Goal: Task Accomplishment & Management: Complete application form

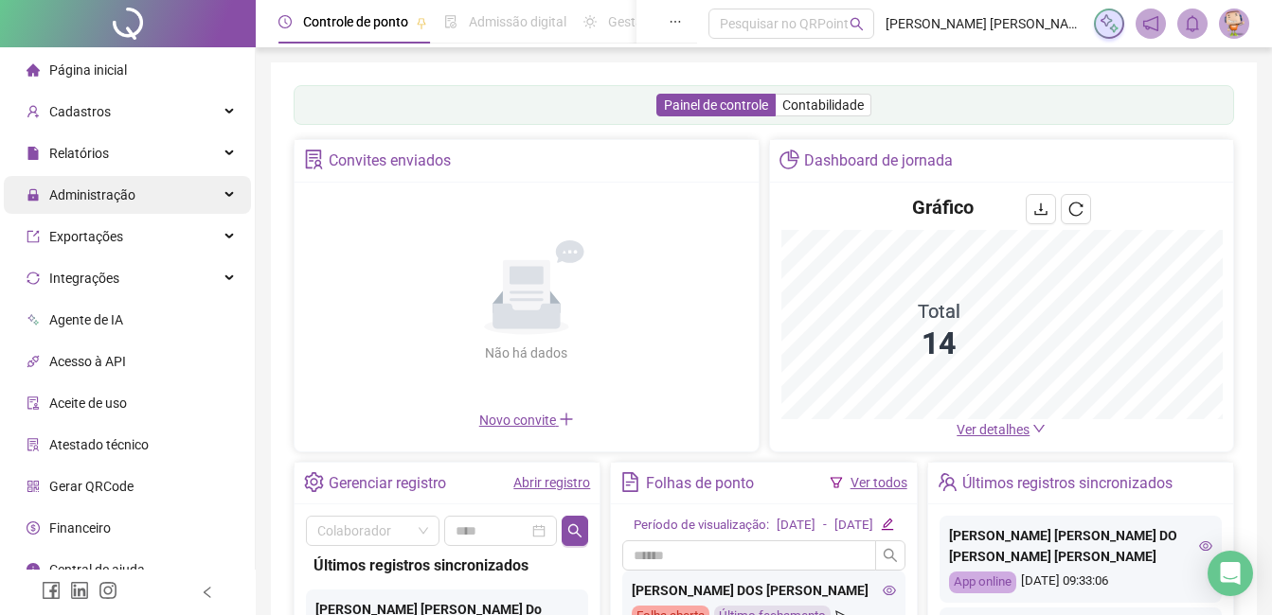
click at [146, 205] on div "Administração" at bounding box center [127, 195] width 247 height 38
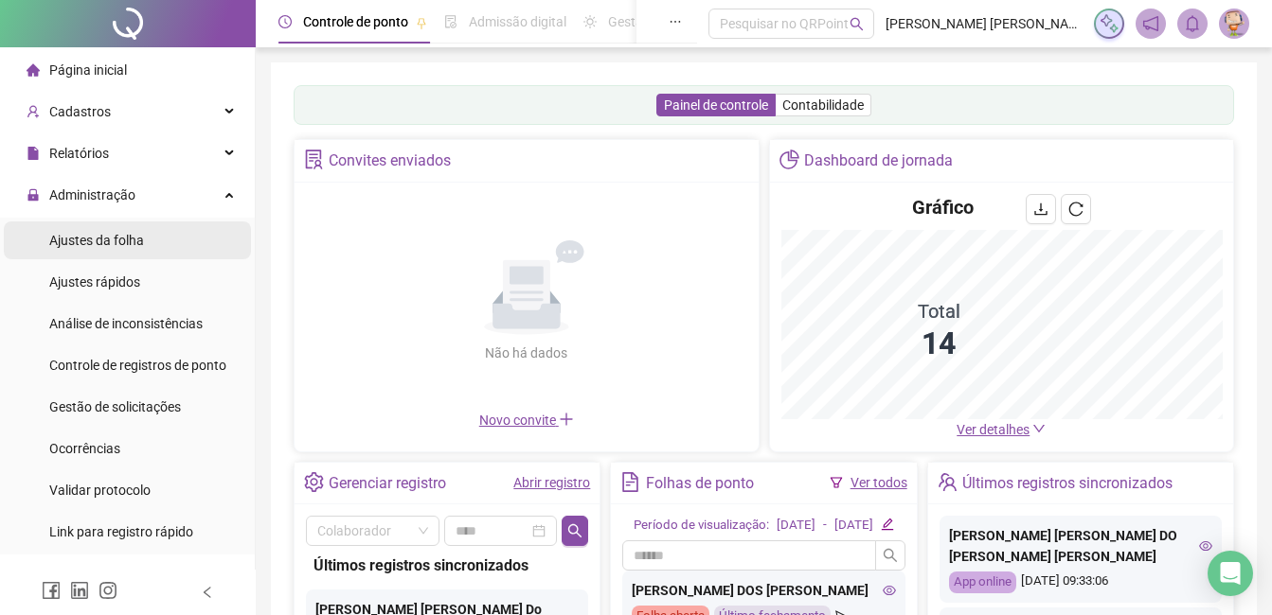
click at [116, 247] on span "Ajustes da folha" at bounding box center [96, 240] width 95 height 15
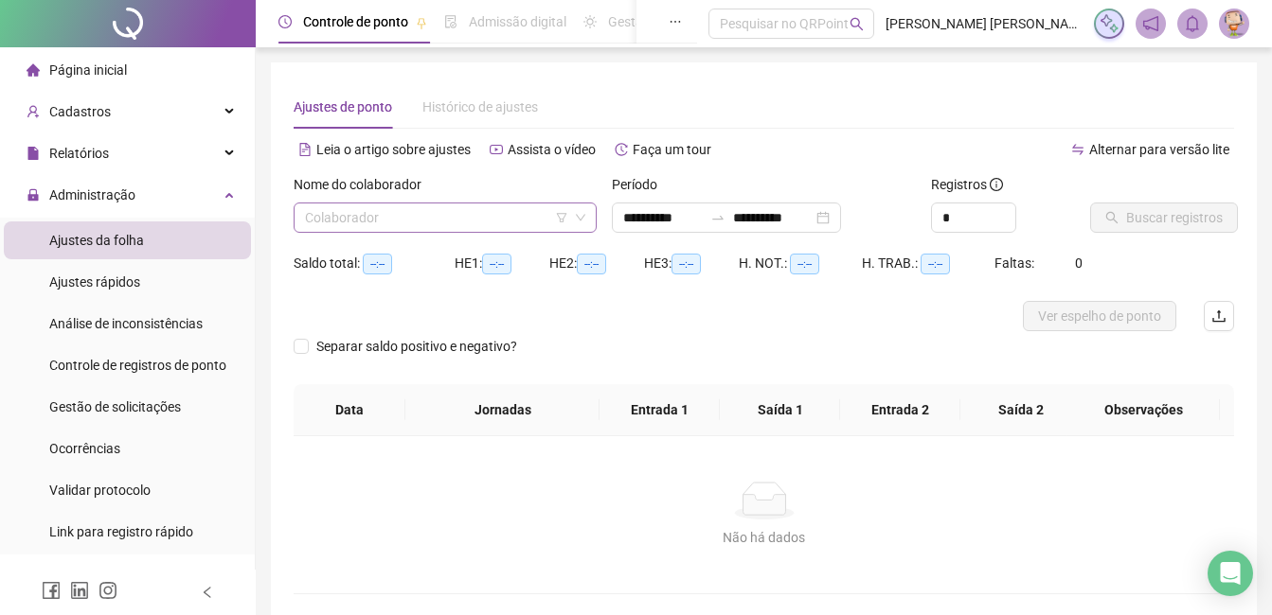
click at [412, 219] on input "search" at bounding box center [436, 218] width 263 height 28
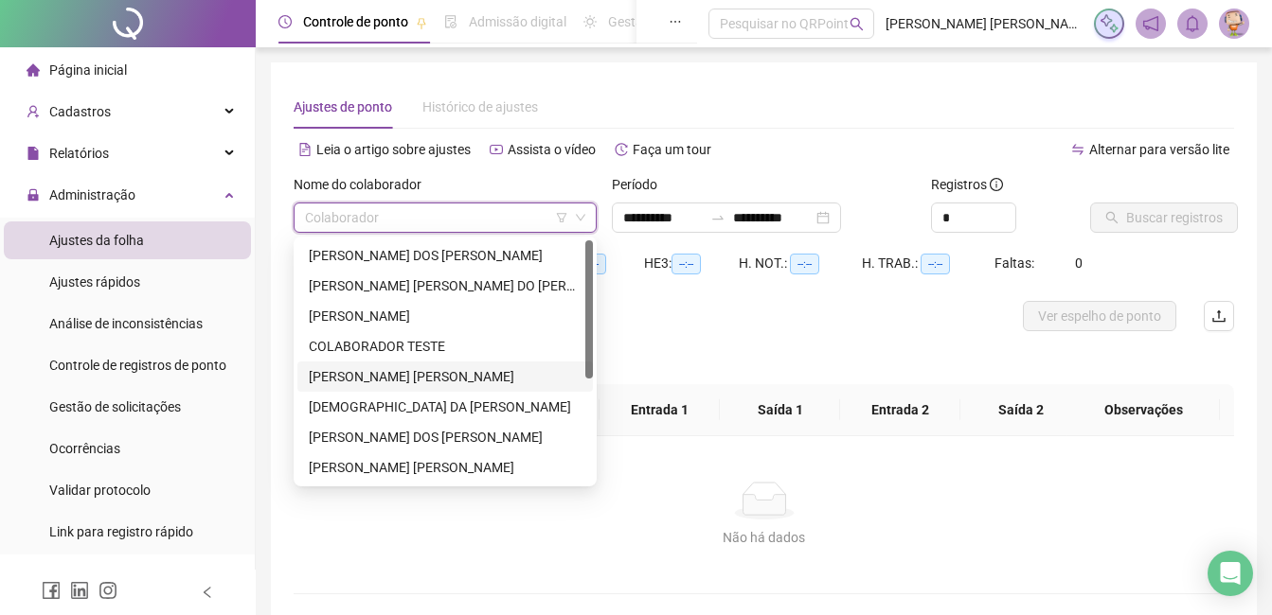
scroll to position [95, 0]
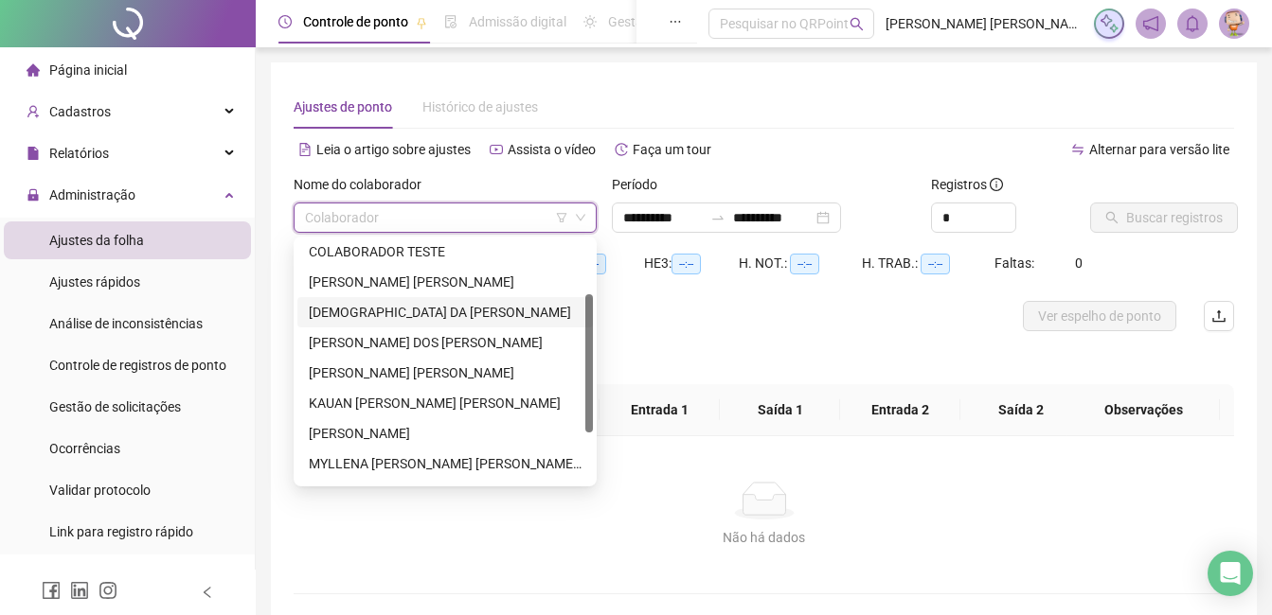
click at [457, 319] on div "[DEMOGRAPHIC_DATA] DA [PERSON_NAME]" at bounding box center [445, 312] width 273 height 21
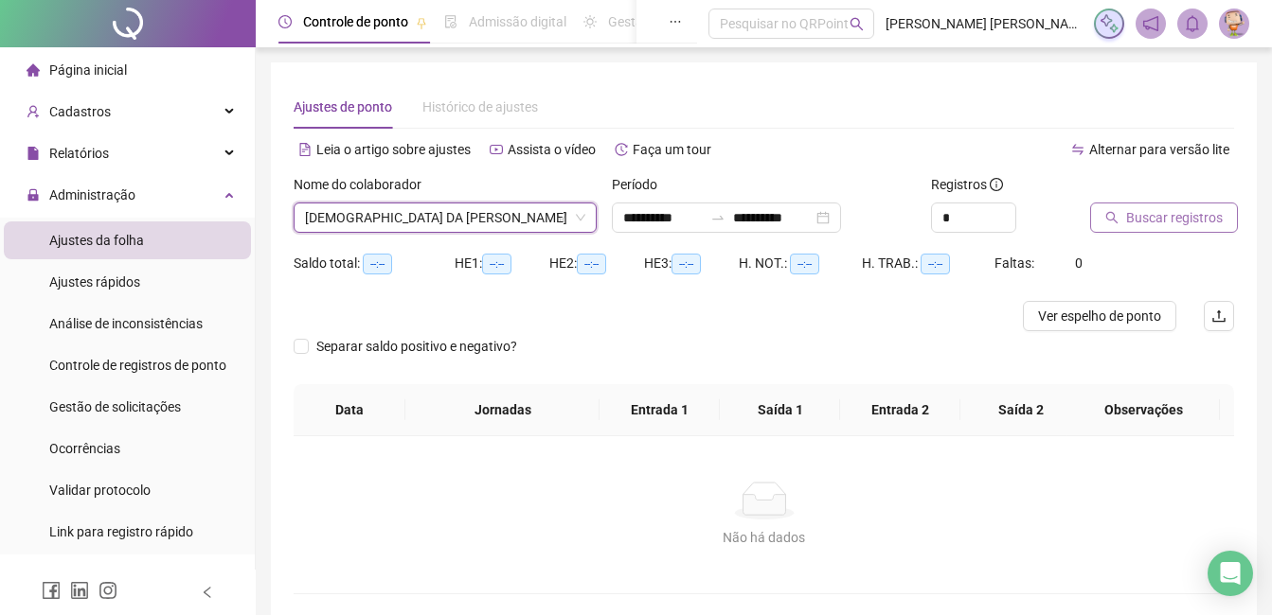
click at [1138, 203] on button "Buscar registros" at bounding box center [1164, 218] width 148 height 30
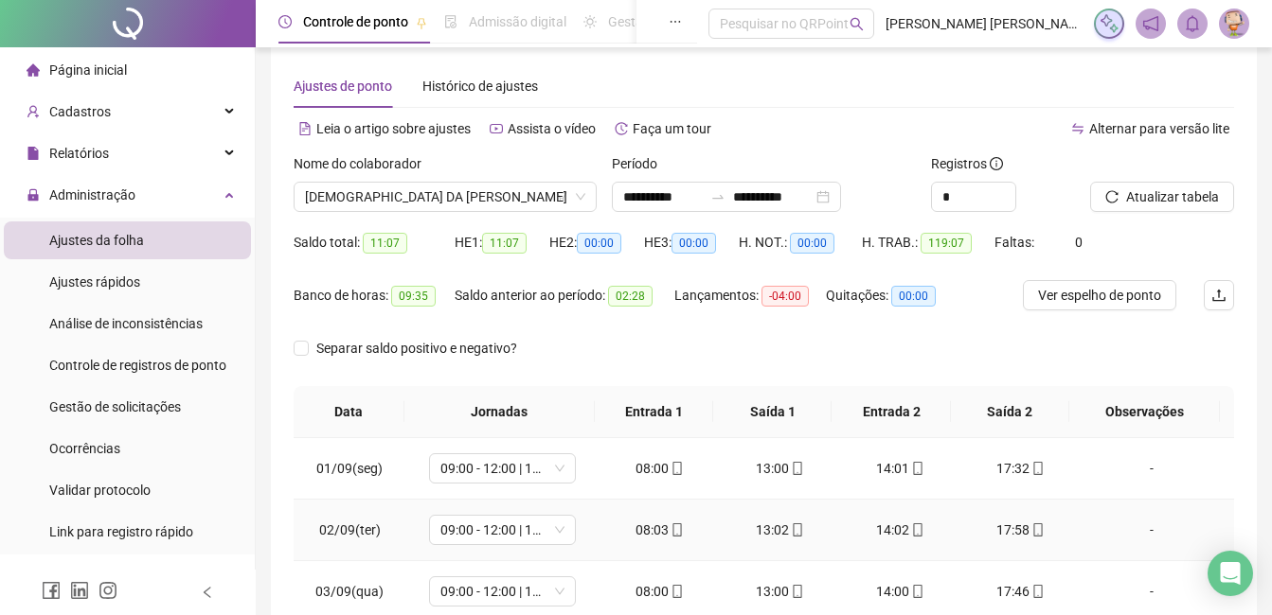
scroll to position [0, 0]
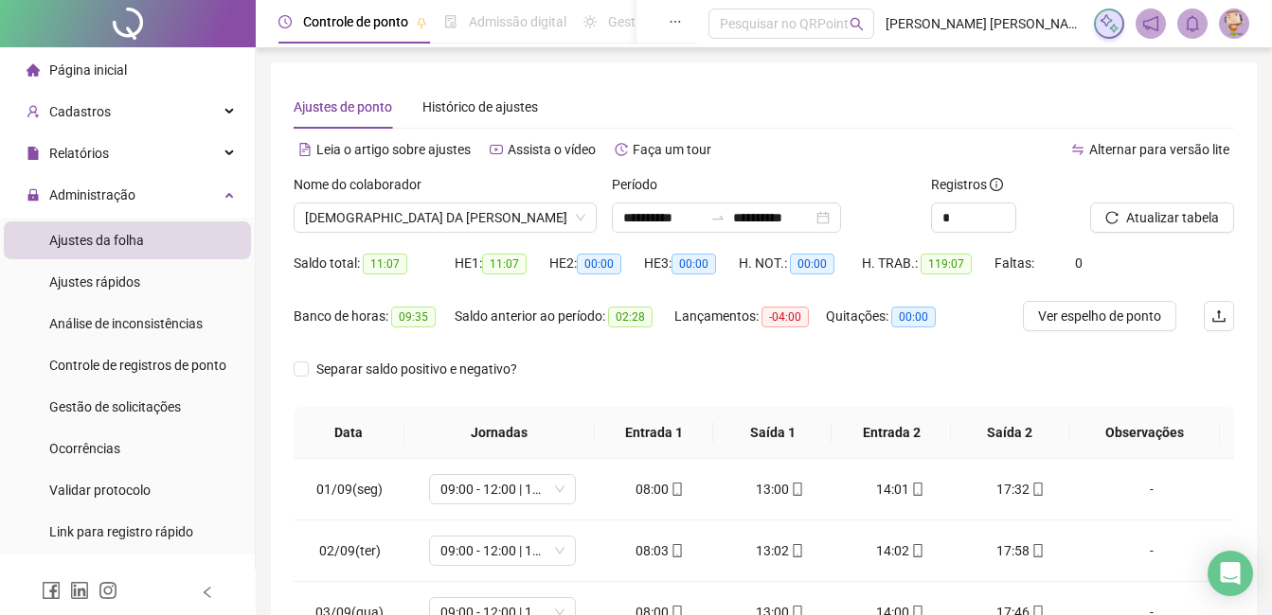
click at [760, 111] on div "Ajustes de ponto Histórico de ajustes" at bounding box center [764, 107] width 940 height 44
click at [1132, 213] on span "Atualizar tabela" at bounding box center [1172, 217] width 93 height 21
click at [801, 219] on input "**********" at bounding box center [773, 217] width 80 height 21
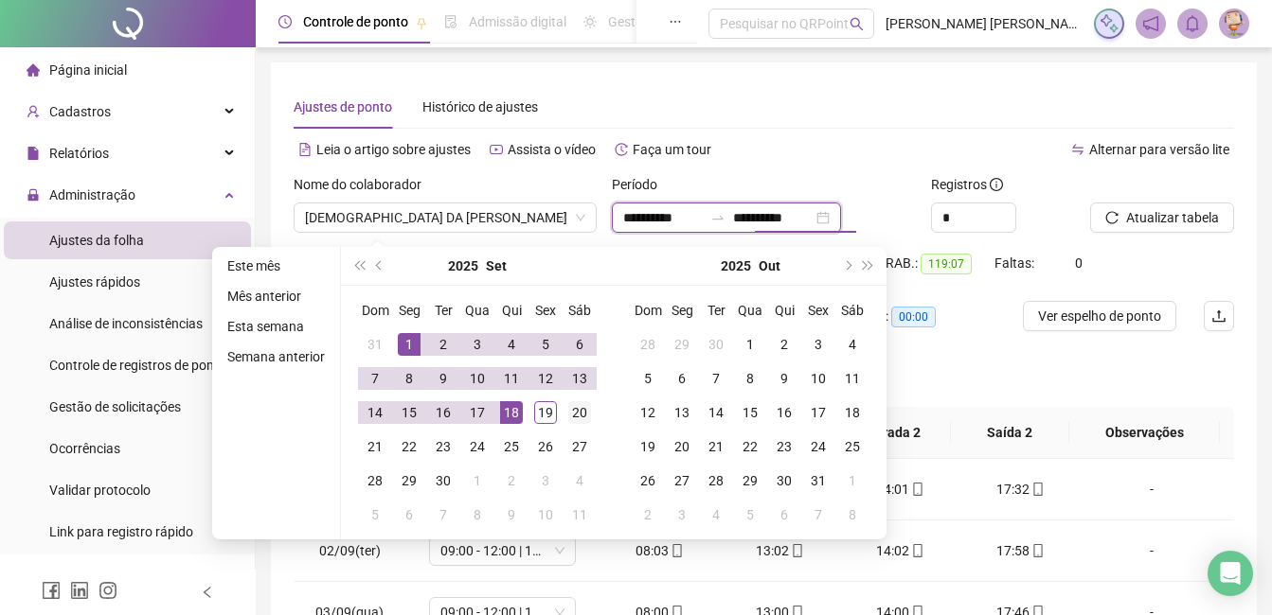
type input "**********"
click at [579, 416] on div "20" at bounding box center [579, 412] width 23 height 23
type input "**********"
click at [1113, 207] on button "Atualizar tabela" at bounding box center [1162, 218] width 144 height 30
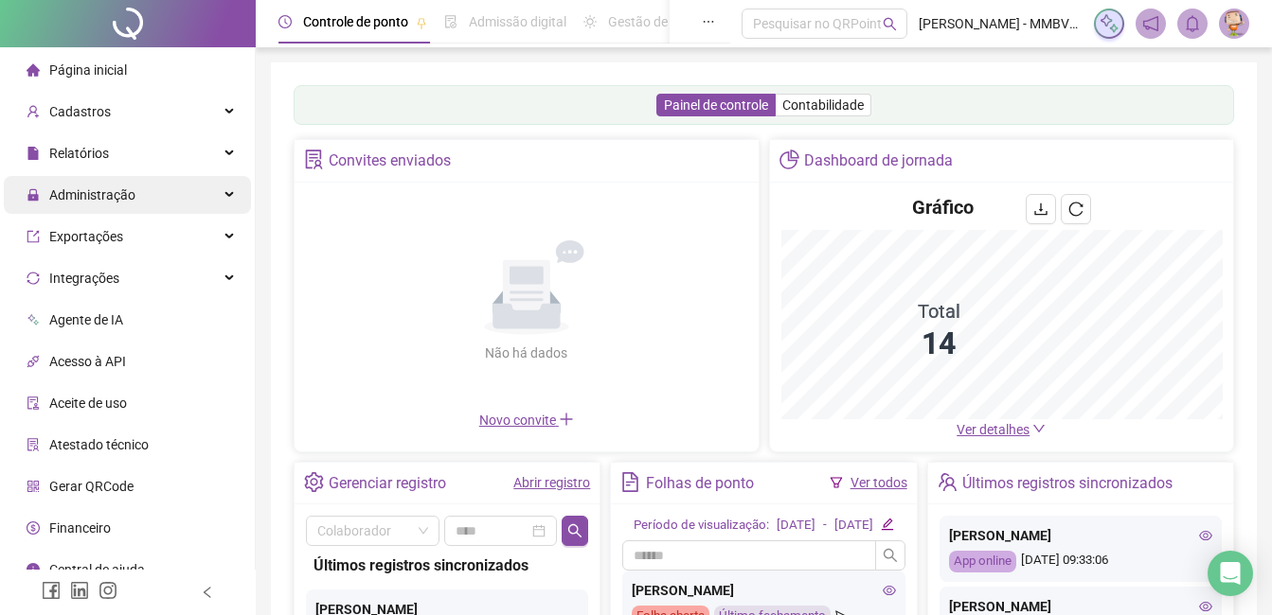
click at [123, 207] on span "Administração" at bounding box center [81, 195] width 109 height 38
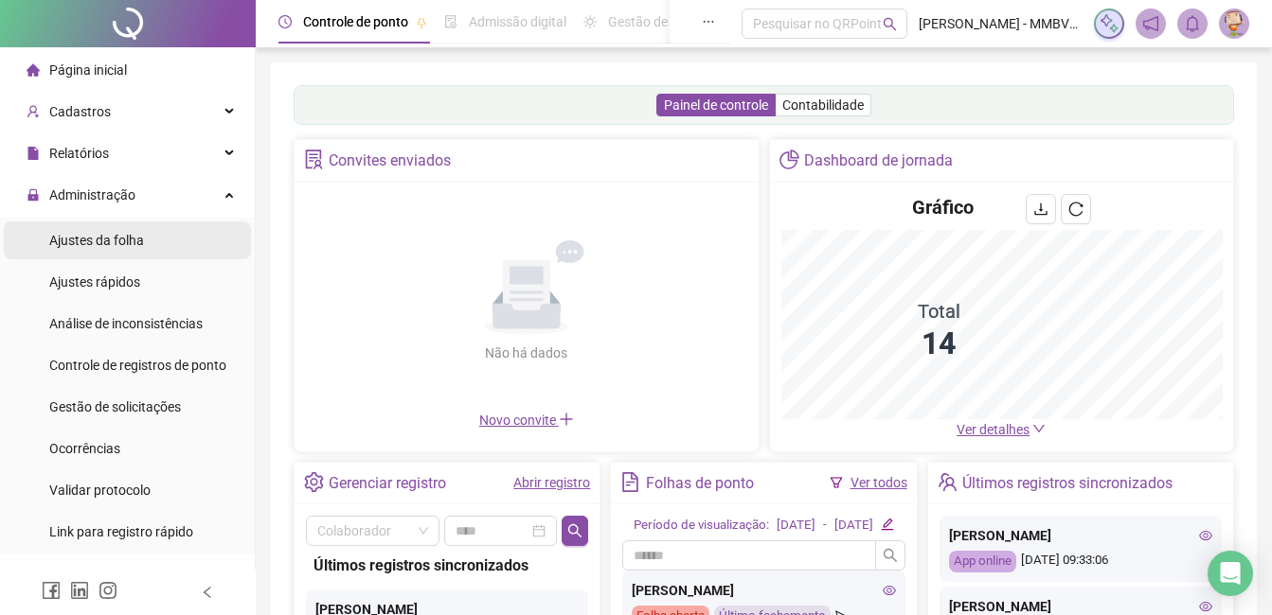
click at [114, 246] on span "Ajustes da folha" at bounding box center [96, 240] width 95 height 15
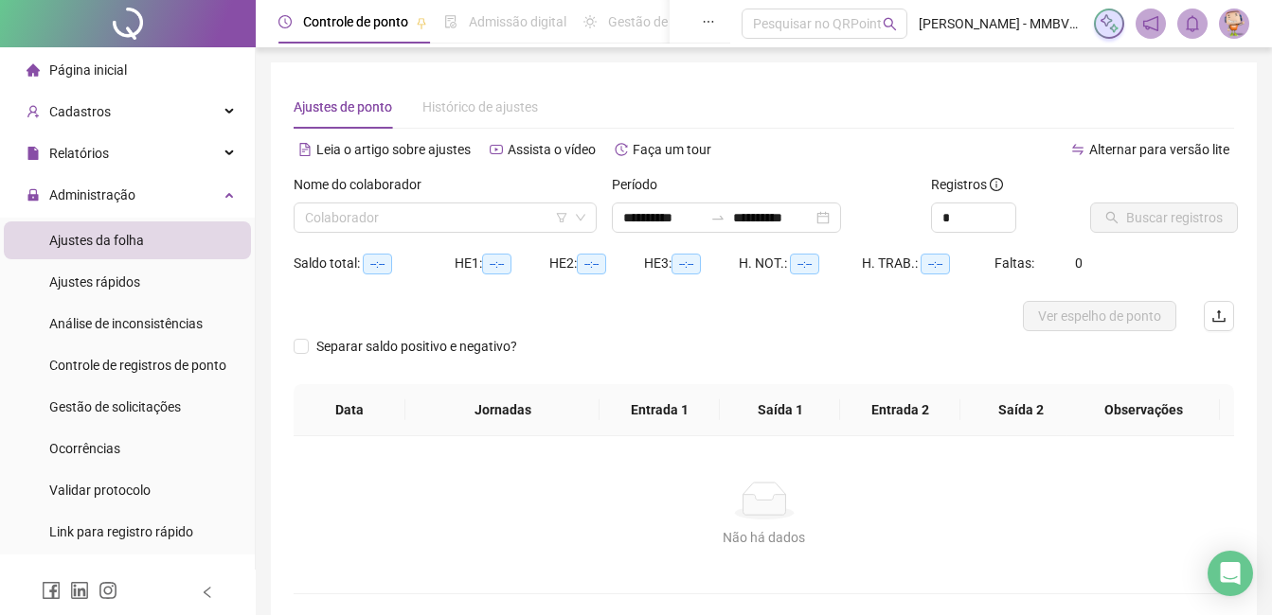
type input "**********"
click at [452, 207] on input "search" at bounding box center [436, 218] width 263 height 28
click at [451, 221] on input "search" at bounding box center [436, 218] width 263 height 28
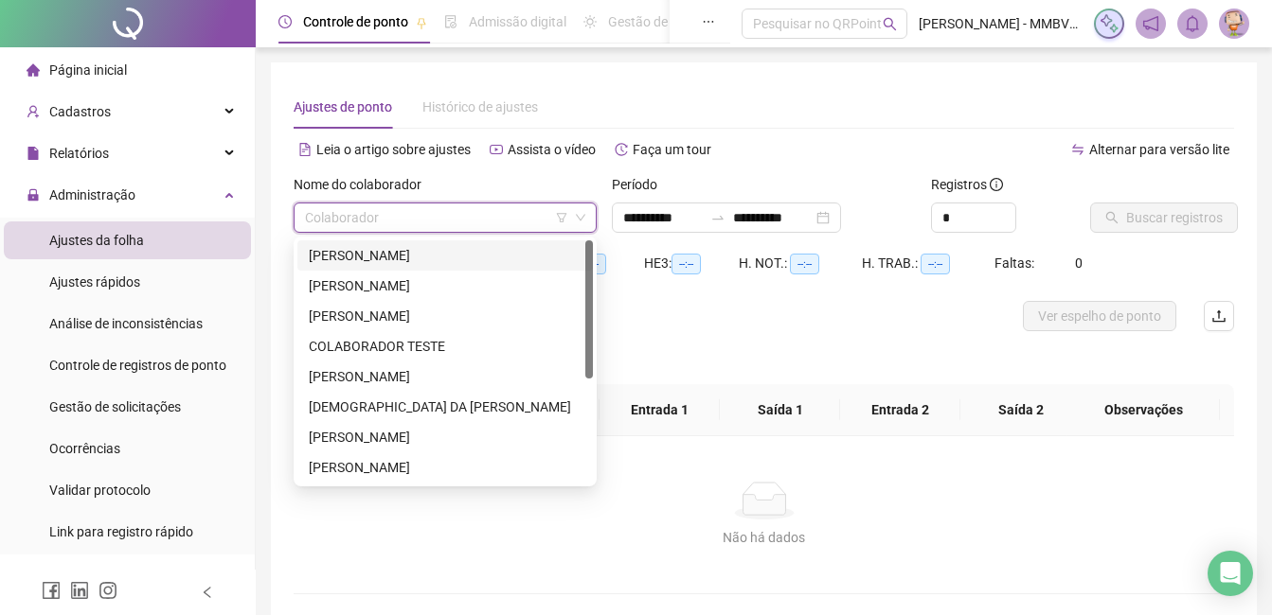
click at [391, 251] on div "[PERSON_NAME] DOS [PERSON_NAME]" at bounding box center [445, 255] width 273 height 21
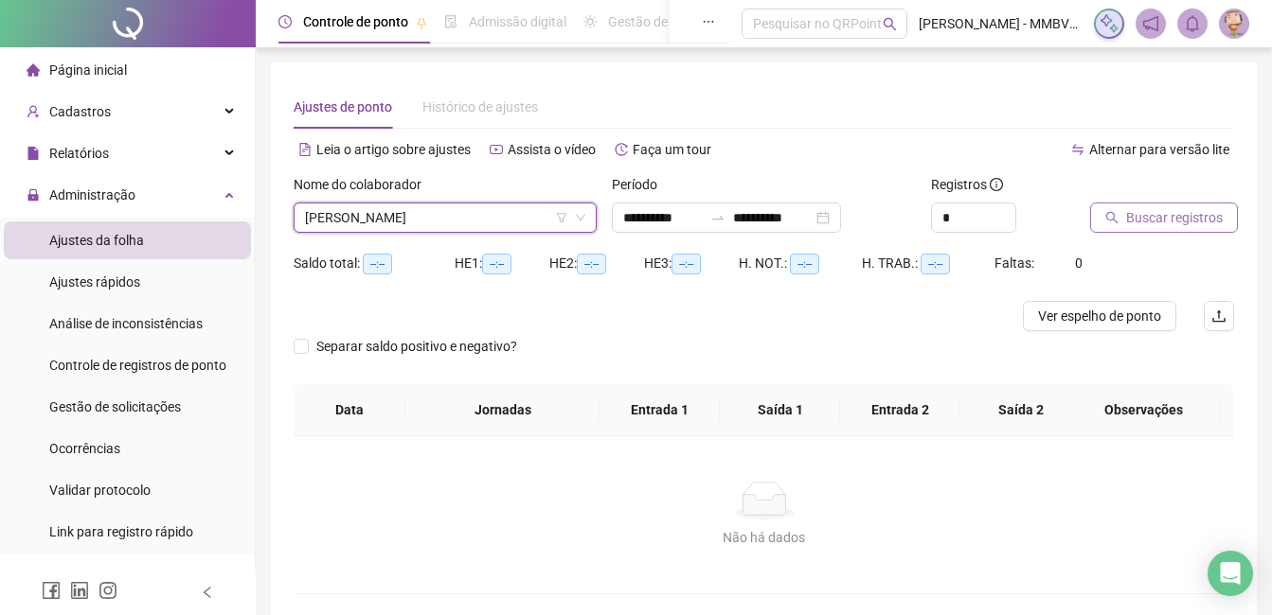
click at [1149, 205] on button "Buscar registros" at bounding box center [1164, 218] width 148 height 30
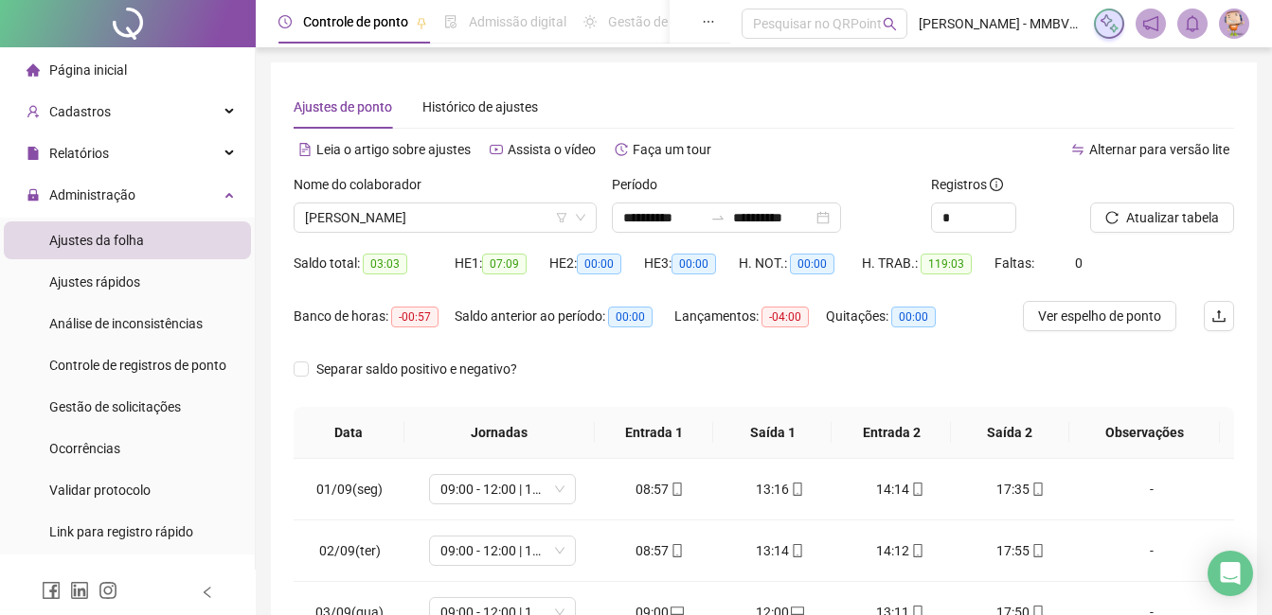
click at [151, 58] on li "Página inicial" at bounding box center [127, 70] width 247 height 38
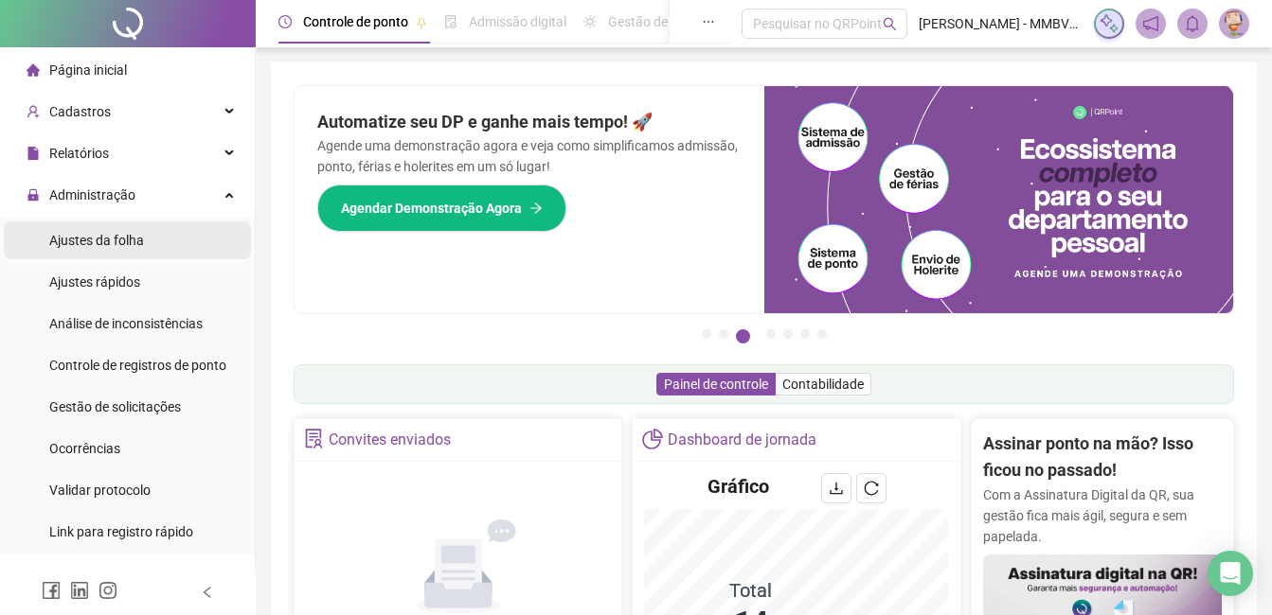
click at [113, 237] on span "Ajustes da folha" at bounding box center [96, 240] width 95 height 15
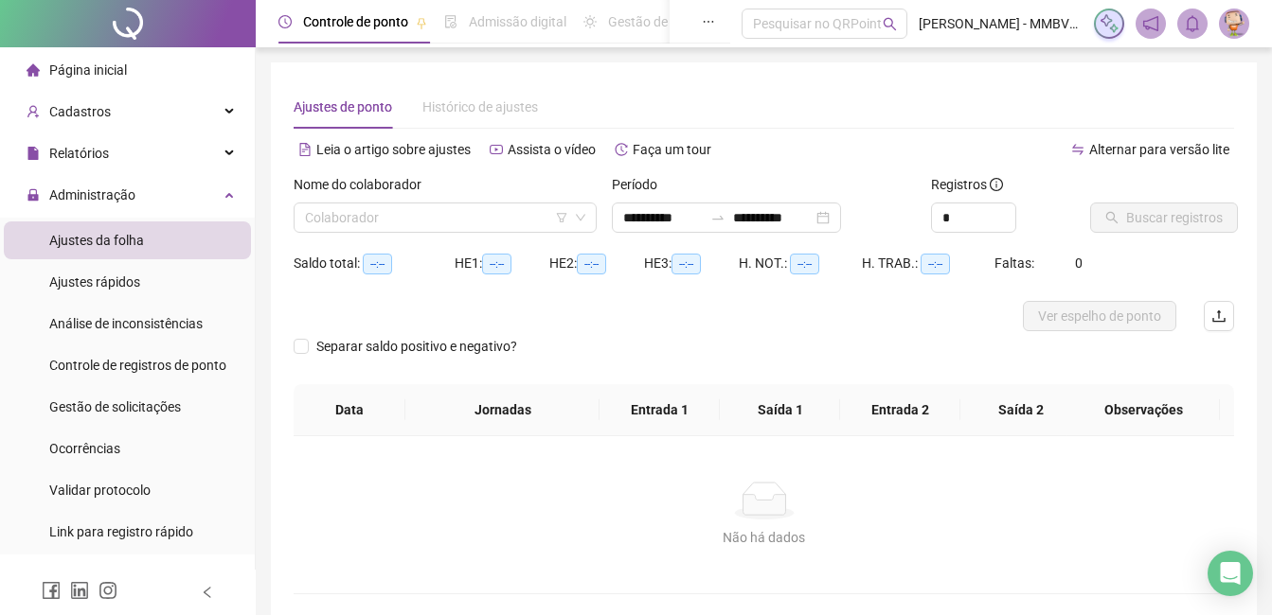
type input "**********"
click at [507, 211] on input "search" at bounding box center [436, 218] width 263 height 28
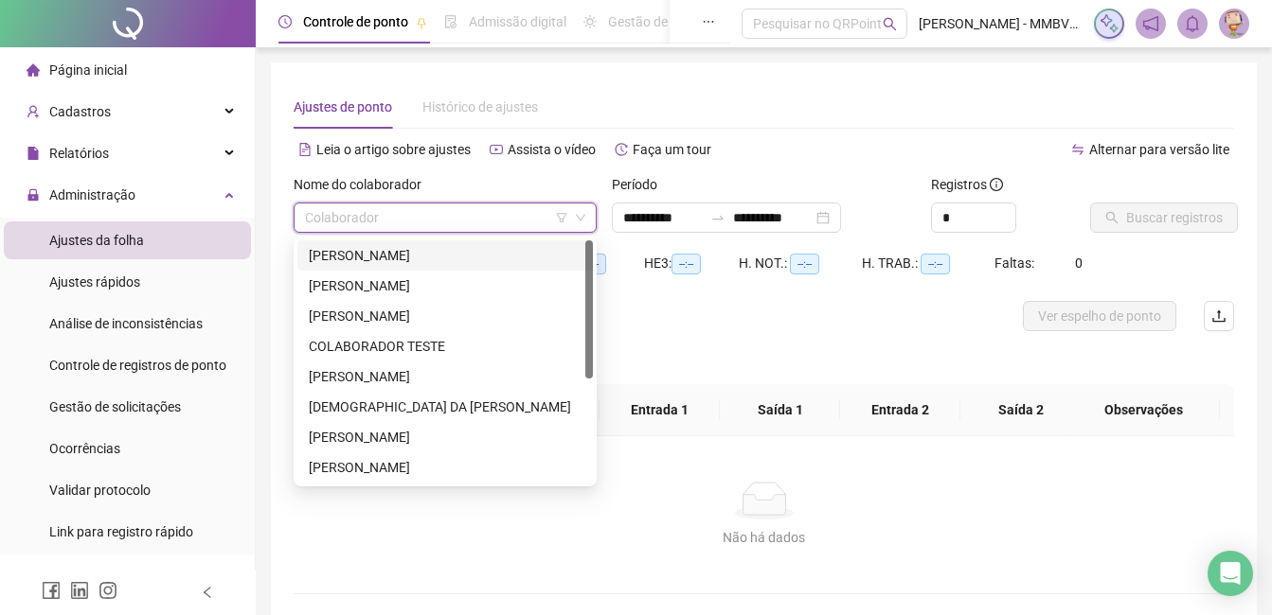
click at [486, 253] on div "[PERSON_NAME] DOS [PERSON_NAME]" at bounding box center [445, 255] width 273 height 21
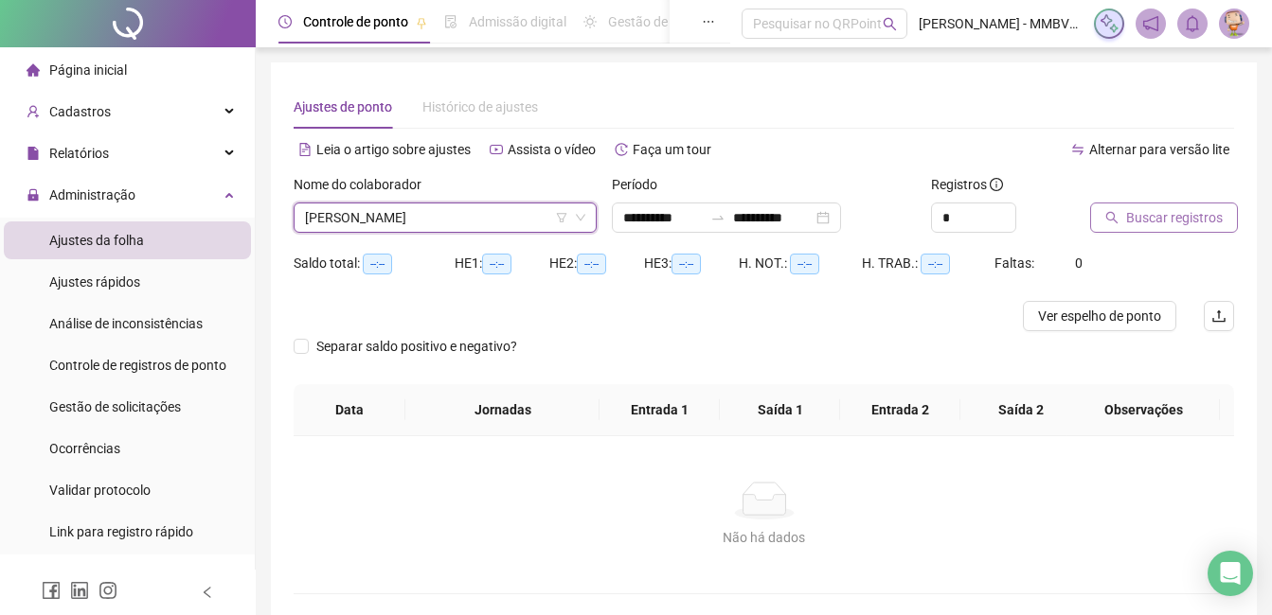
click at [1133, 219] on span "Buscar registros" at bounding box center [1174, 217] width 97 height 21
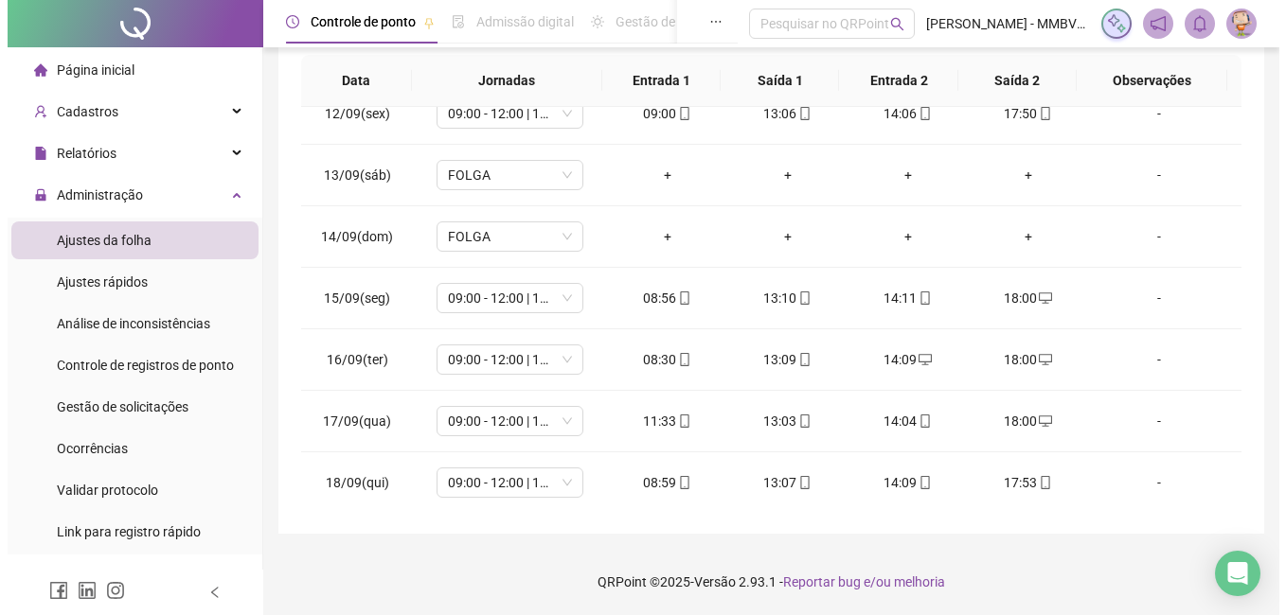
scroll to position [703, 0]
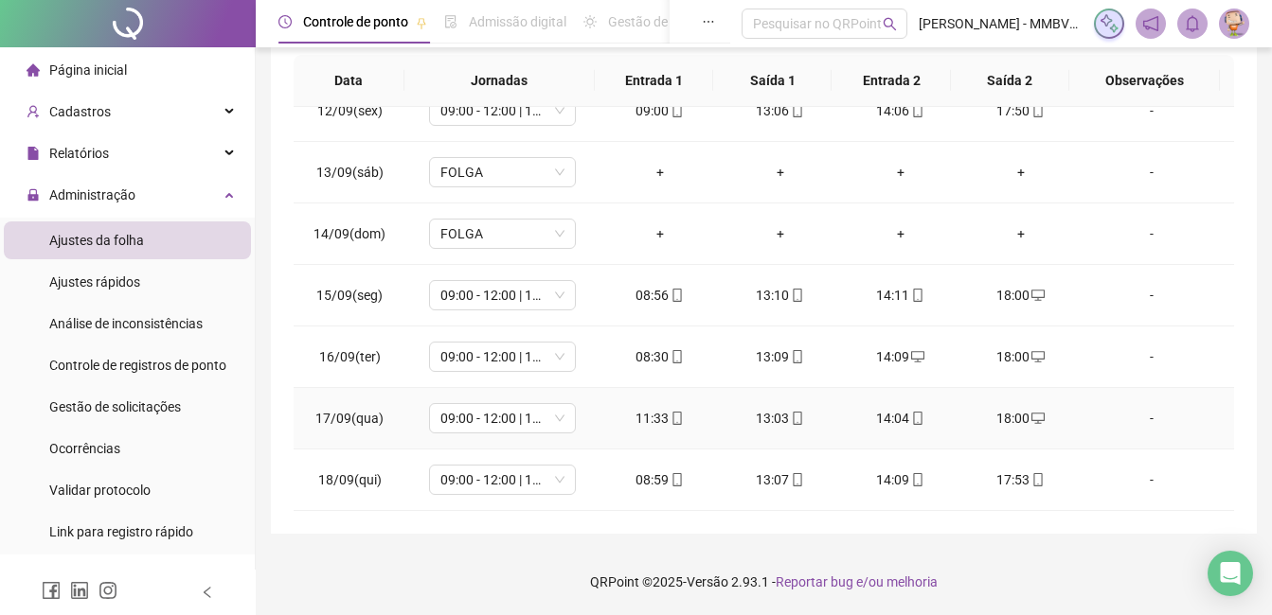
click at [1136, 424] on div "-" at bounding box center [1151, 418] width 112 height 21
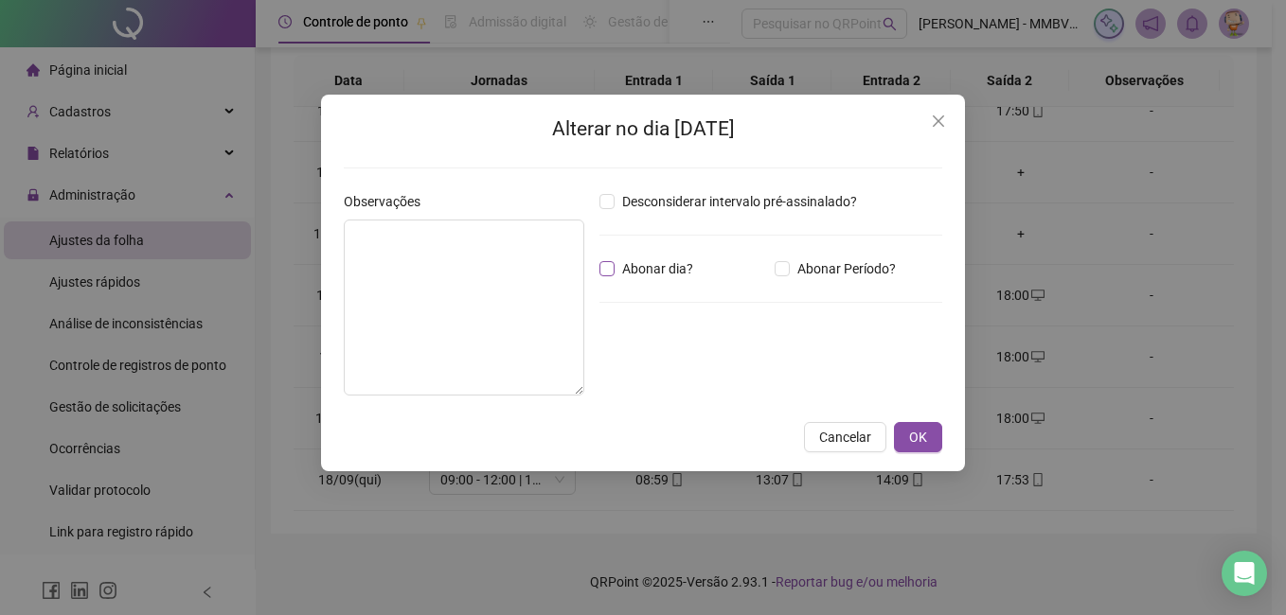
click at [655, 269] on span "Abonar dia?" at bounding box center [657, 268] width 86 height 21
click at [837, 270] on span "Abonar Período?" at bounding box center [847, 268] width 114 height 21
click at [632, 369] on input "*****" at bounding box center [649, 373] width 76 height 23
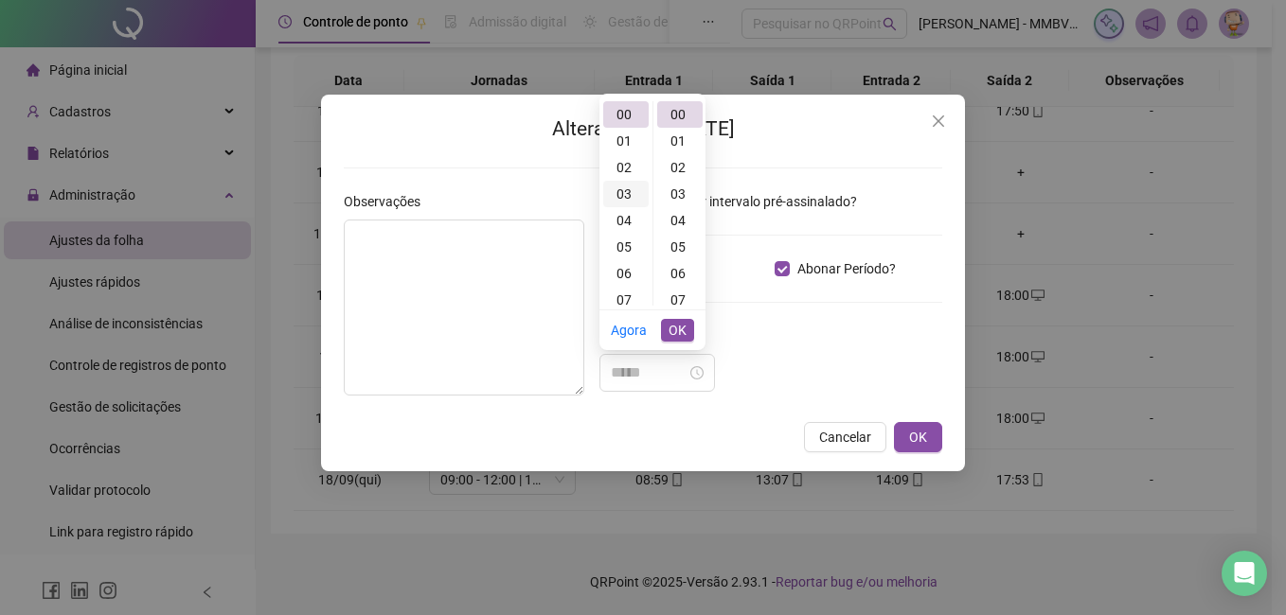
click at [621, 196] on div "03" at bounding box center [625, 194] width 45 height 27
click at [678, 161] on div "23" at bounding box center [679, 156] width 45 height 27
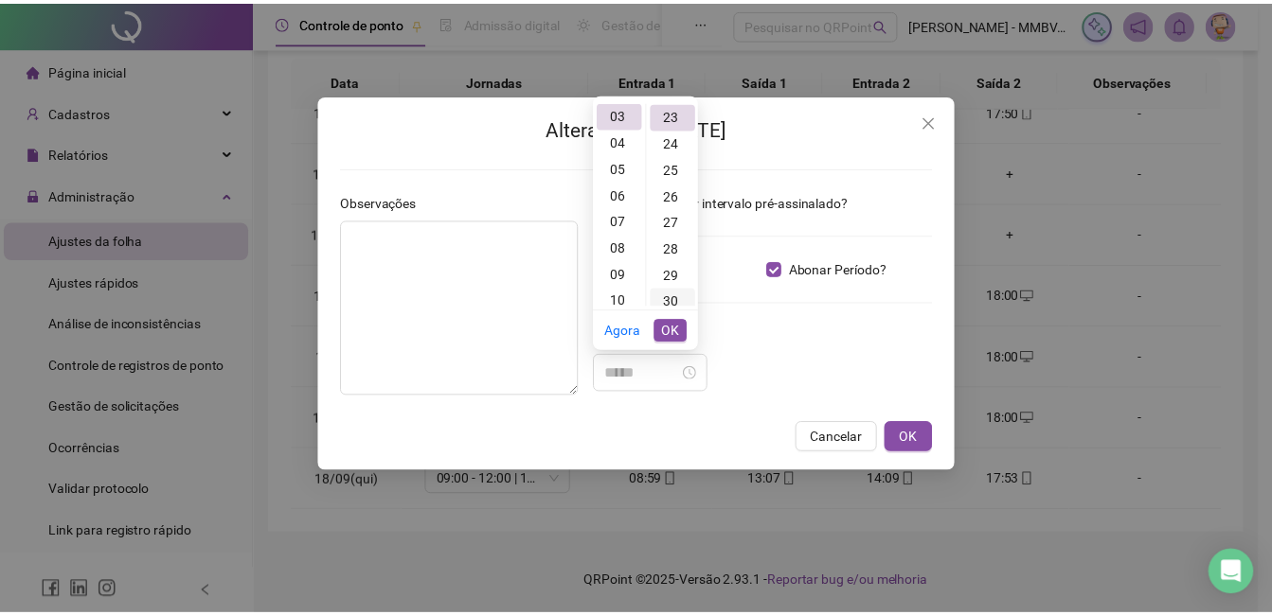
scroll to position [610, 0]
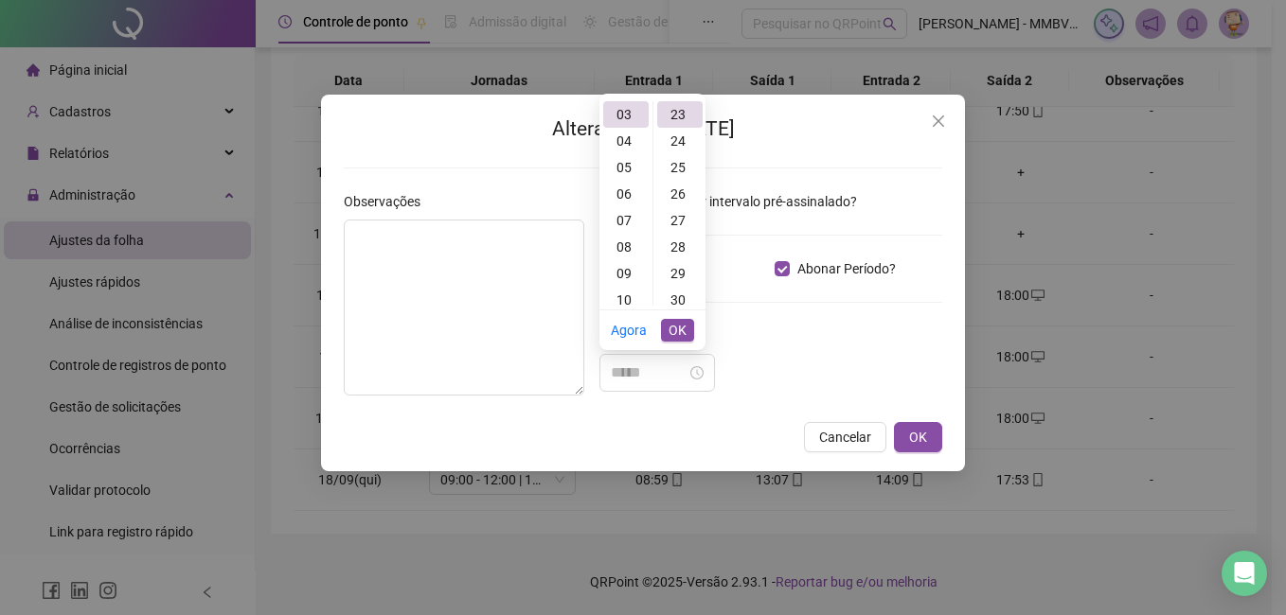
type input "*****"
click at [683, 329] on span "OK" at bounding box center [677, 330] width 18 height 21
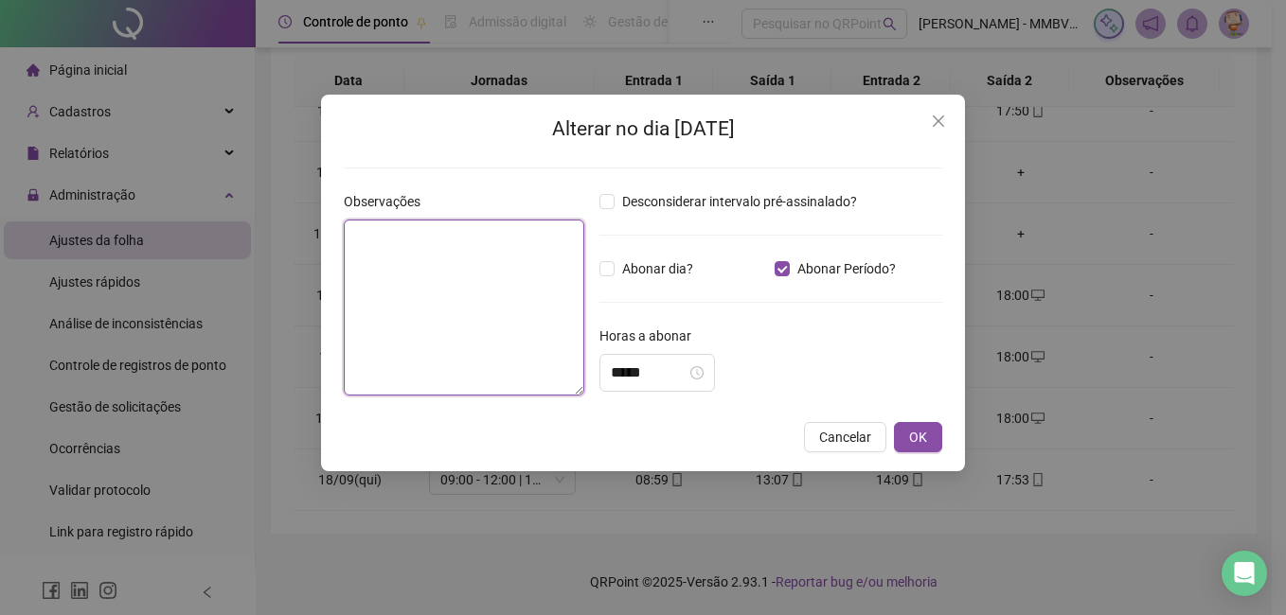
click at [456, 302] on textarea at bounding box center [464, 308] width 240 height 176
type textarea "**********"
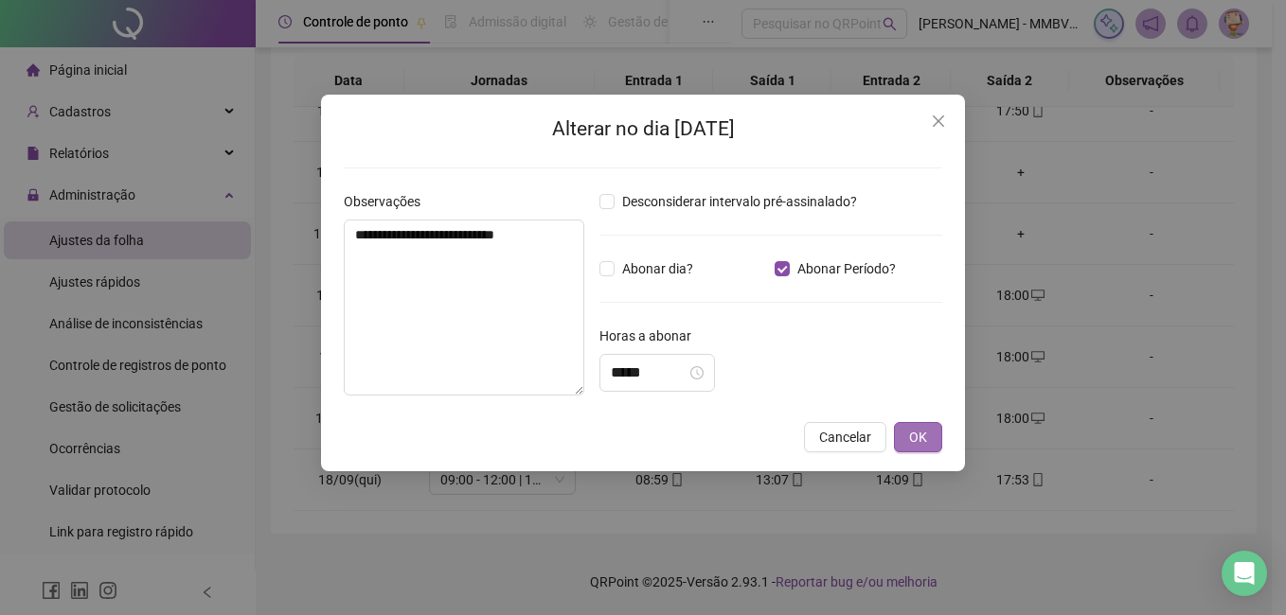
click at [927, 443] on button "OK" at bounding box center [918, 437] width 48 height 30
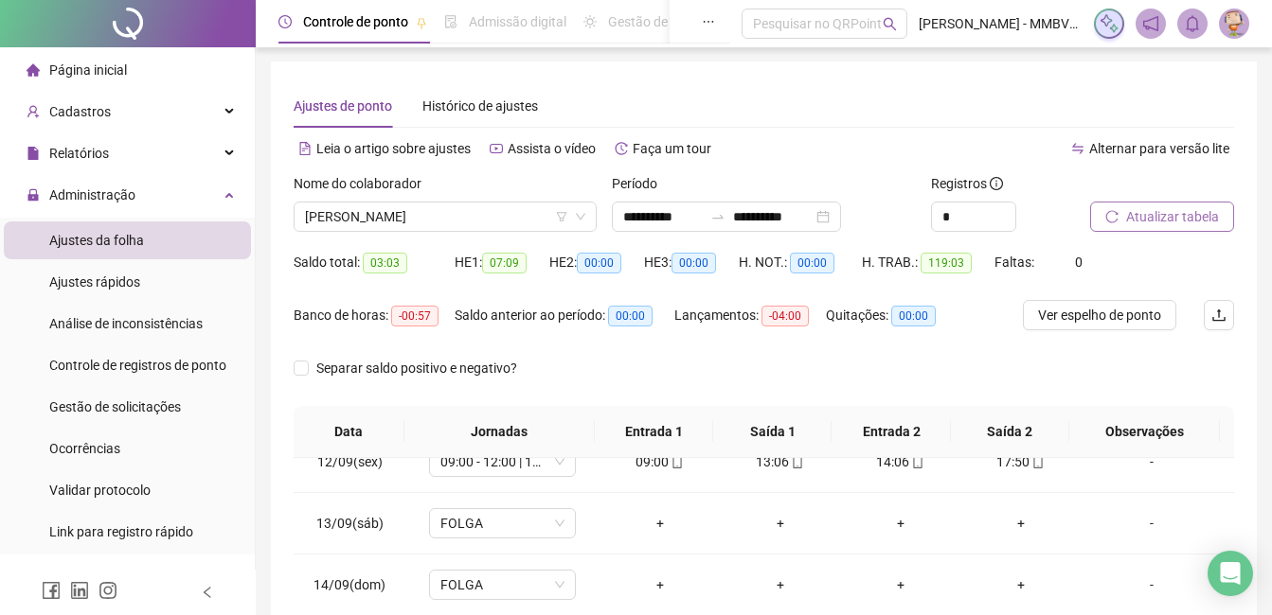
scroll to position [0, 0]
click at [1208, 218] on span "Atualizar tabela" at bounding box center [1172, 217] width 93 height 21
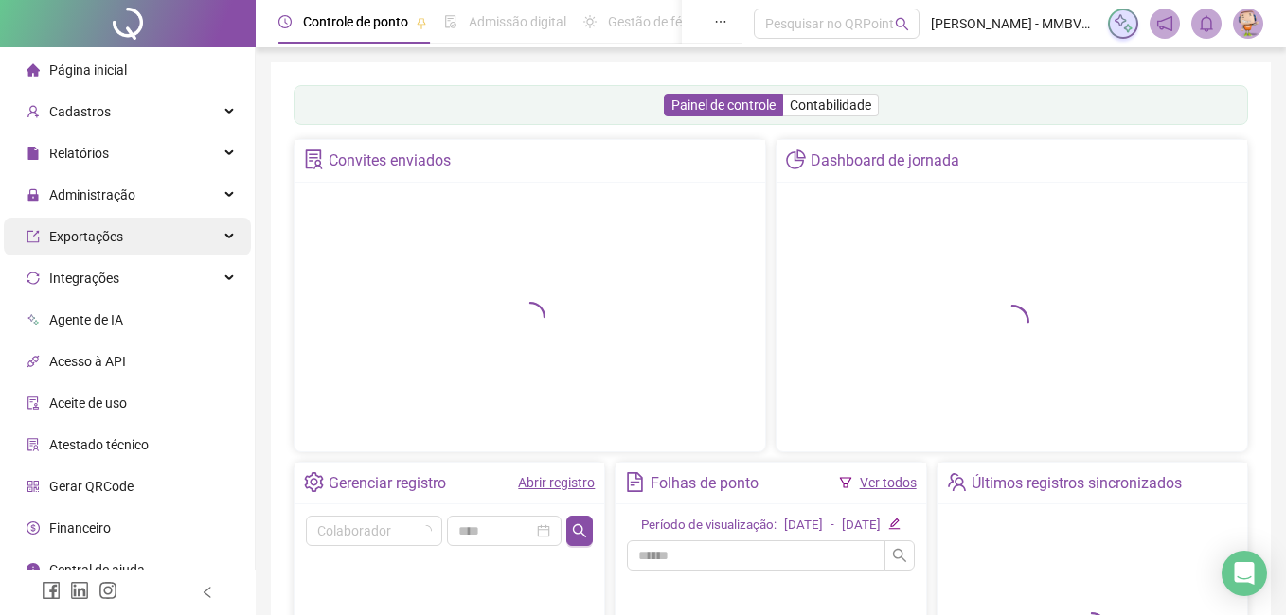
click at [142, 194] on div "Administração" at bounding box center [127, 195] width 247 height 38
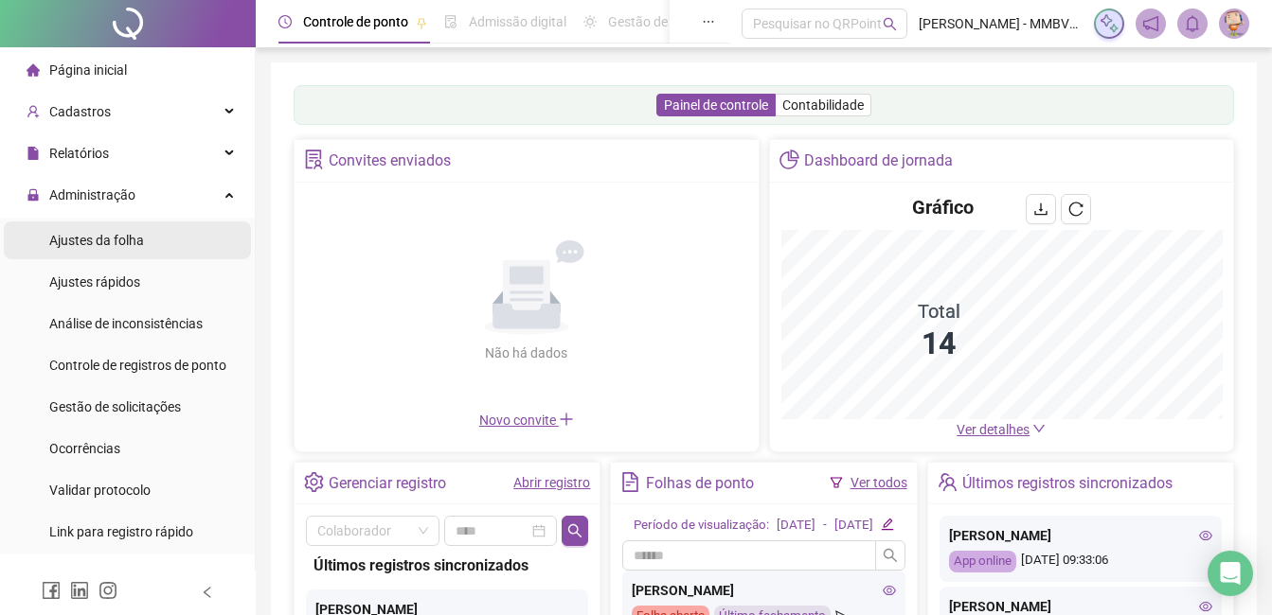
click at [121, 240] on span "Ajustes da folha" at bounding box center [96, 240] width 95 height 15
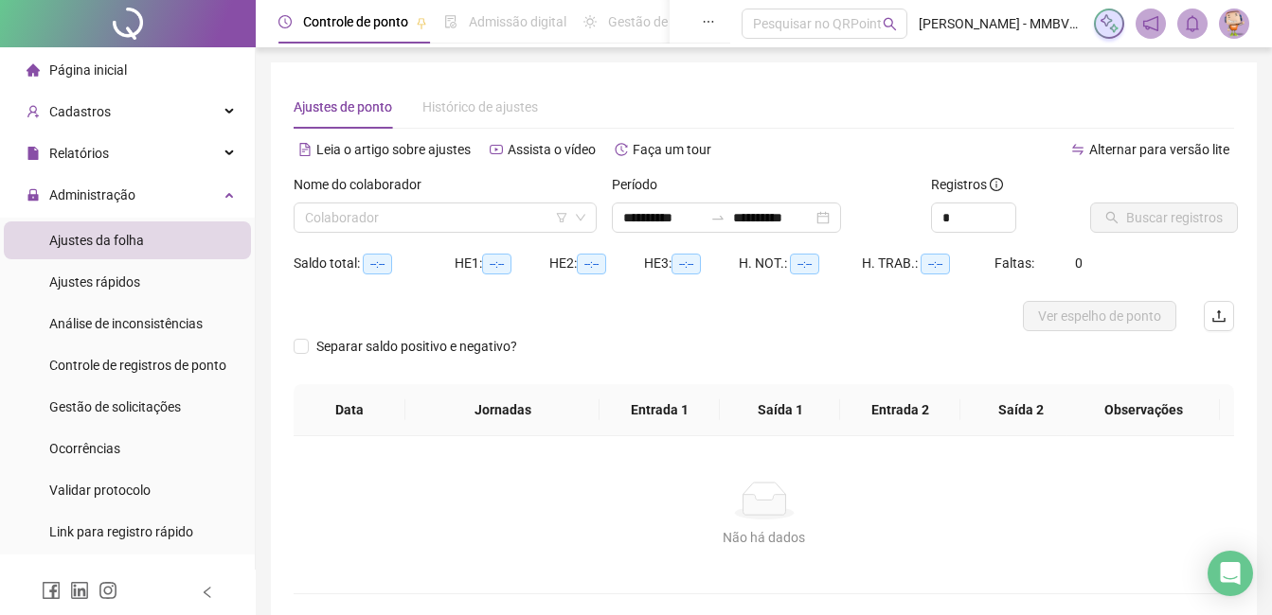
type input "**********"
click at [507, 234] on div "Nome do colaborador Colaborador" at bounding box center [445, 211] width 318 height 74
click at [509, 230] on input "search" at bounding box center [436, 218] width 263 height 28
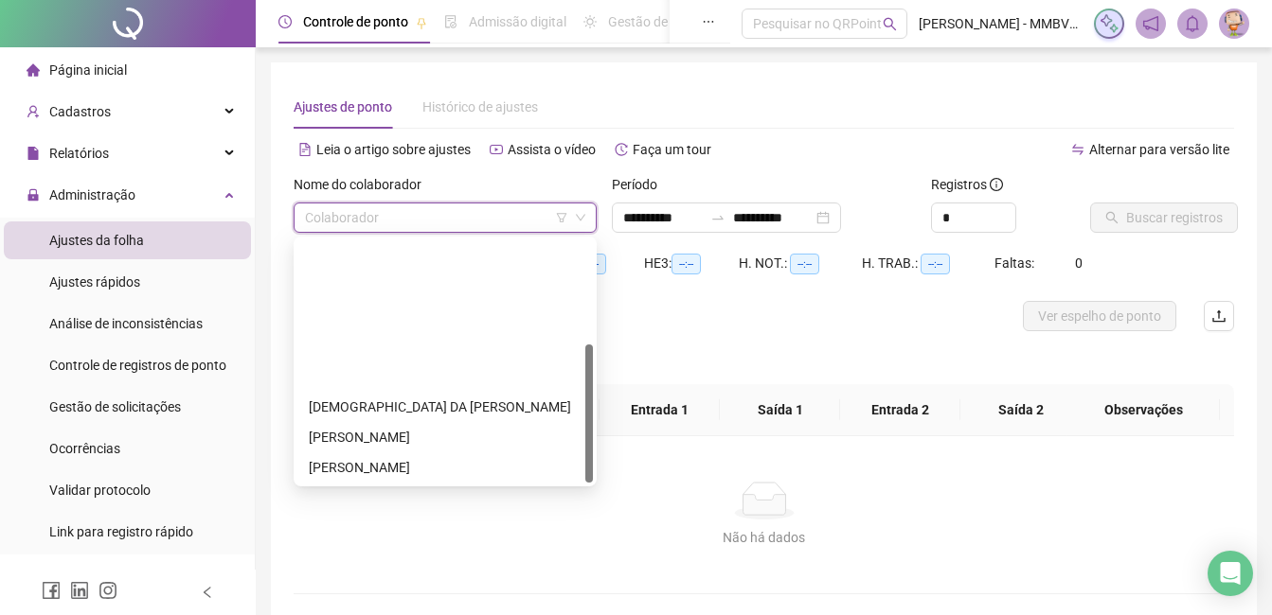
scroll to position [182, 0]
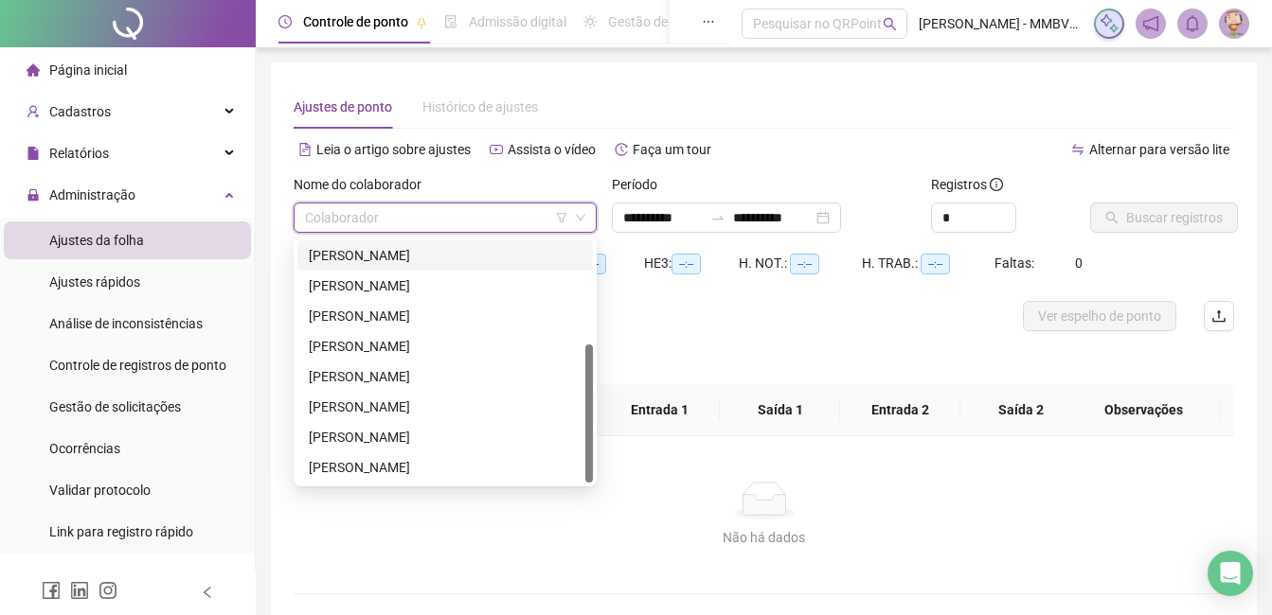
click at [388, 255] on div "[PERSON_NAME] DOS [PERSON_NAME]" at bounding box center [445, 255] width 273 height 21
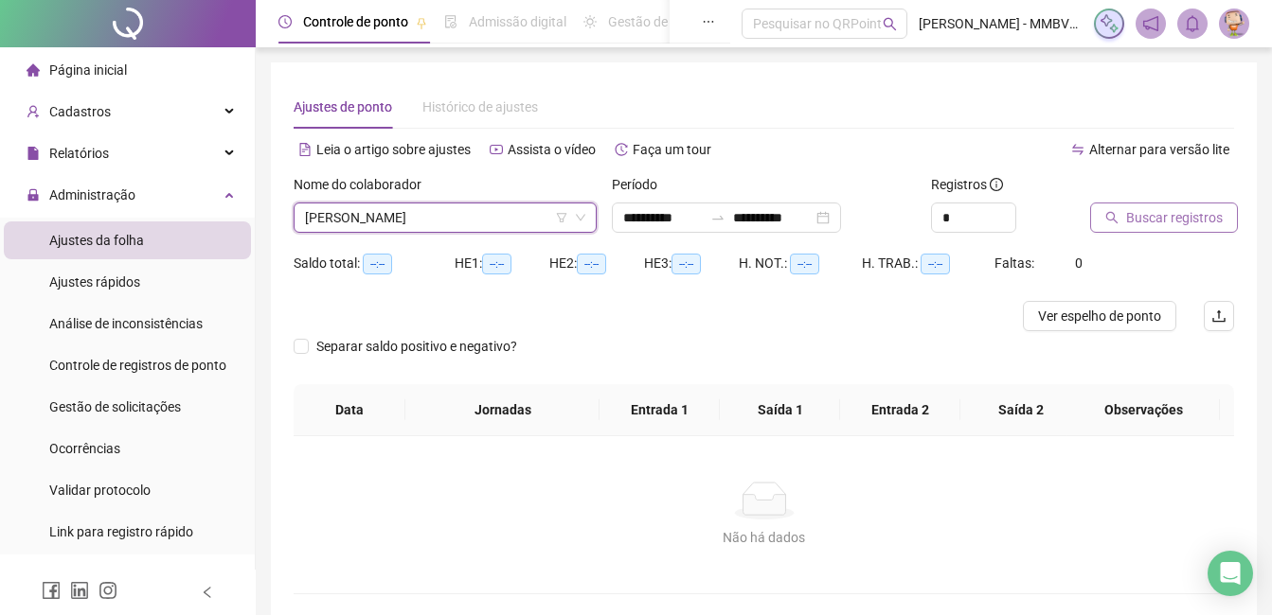
click at [1172, 220] on span "Buscar registros" at bounding box center [1174, 217] width 97 height 21
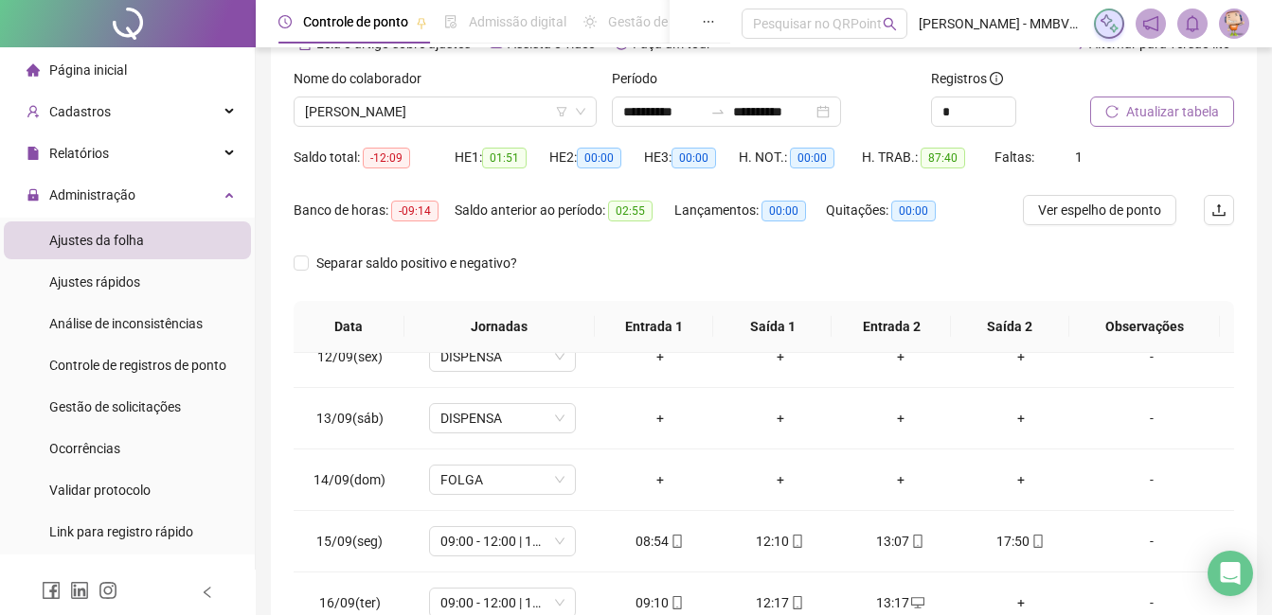
scroll to position [0, 0]
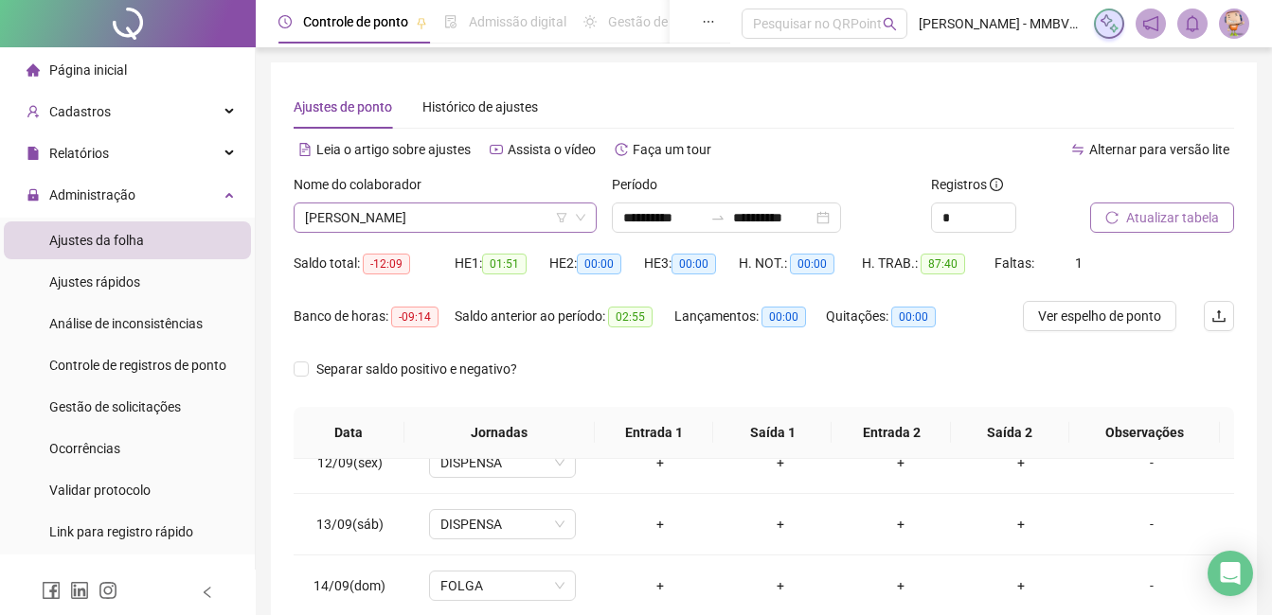
click at [512, 207] on span "[PERSON_NAME] DOS [PERSON_NAME]" at bounding box center [445, 218] width 280 height 28
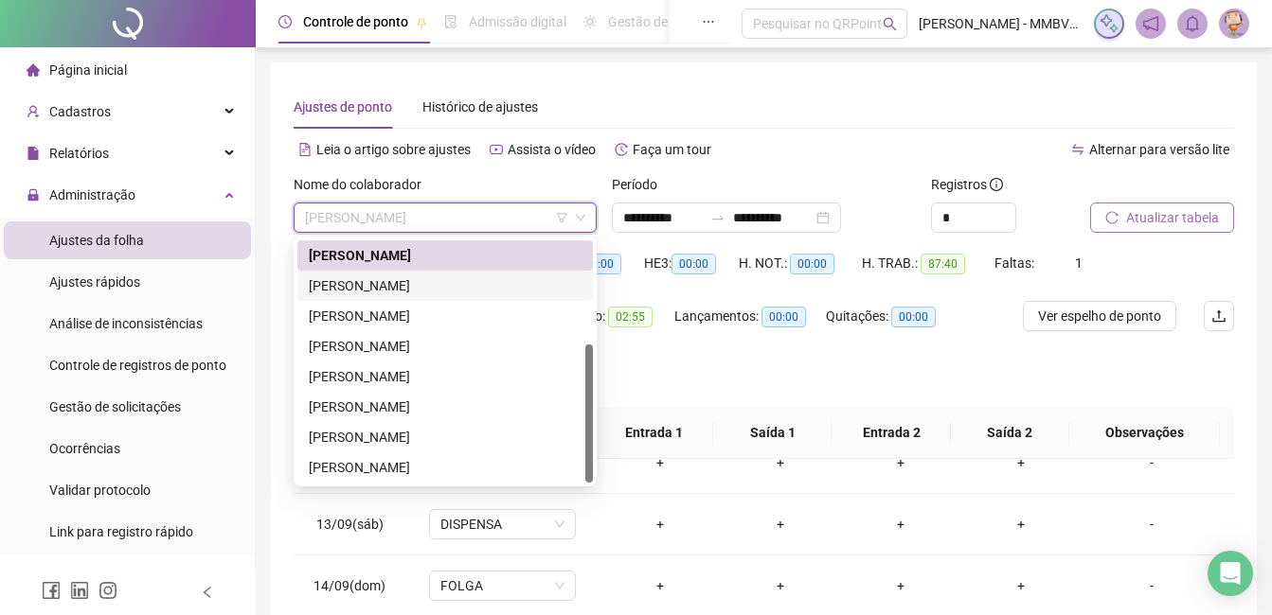
scroll to position [189, 0]
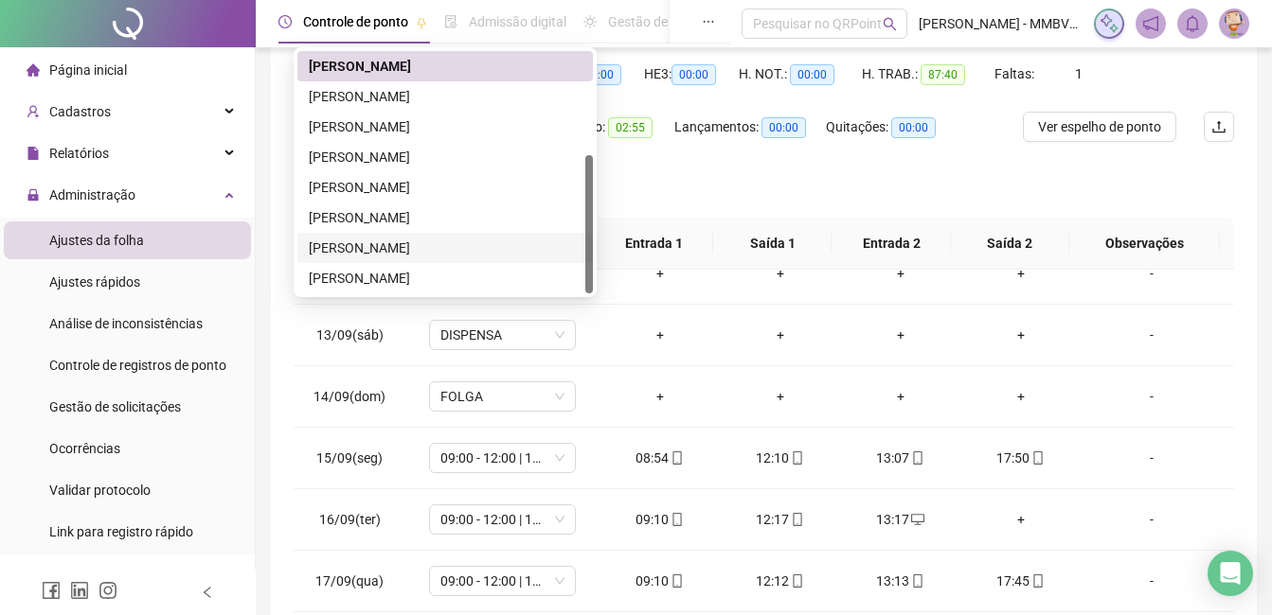
click at [414, 236] on div "[PERSON_NAME]" at bounding box center [444, 248] width 295 height 30
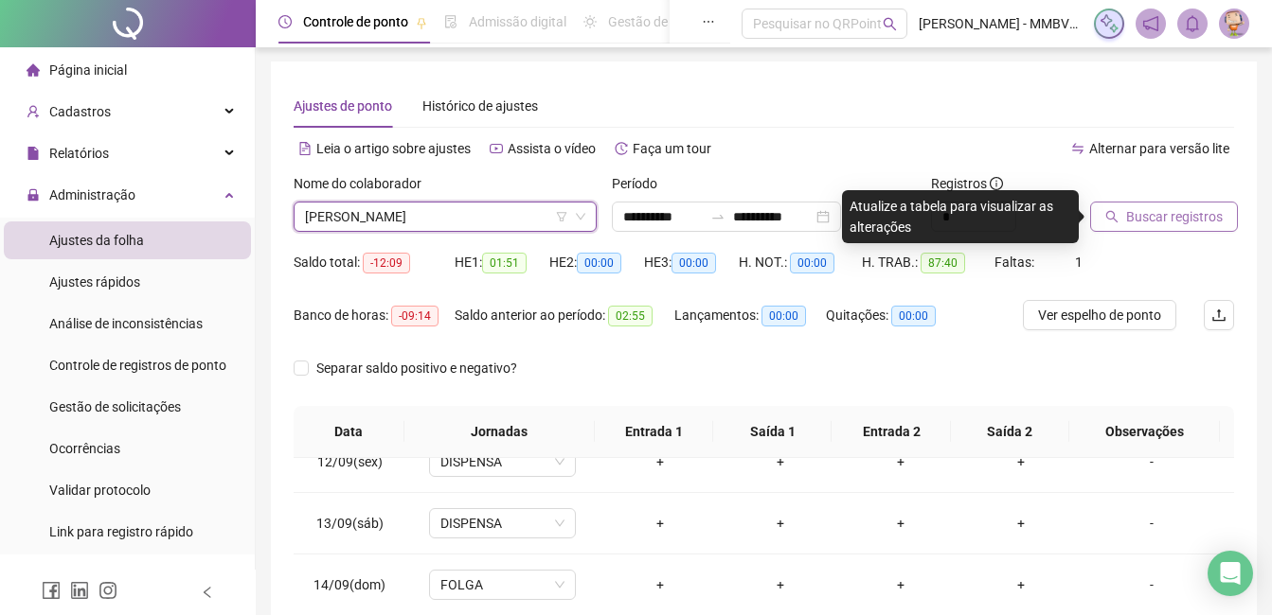
scroll to position [0, 0]
click at [1131, 227] on span "Buscar registros" at bounding box center [1174, 217] width 97 height 21
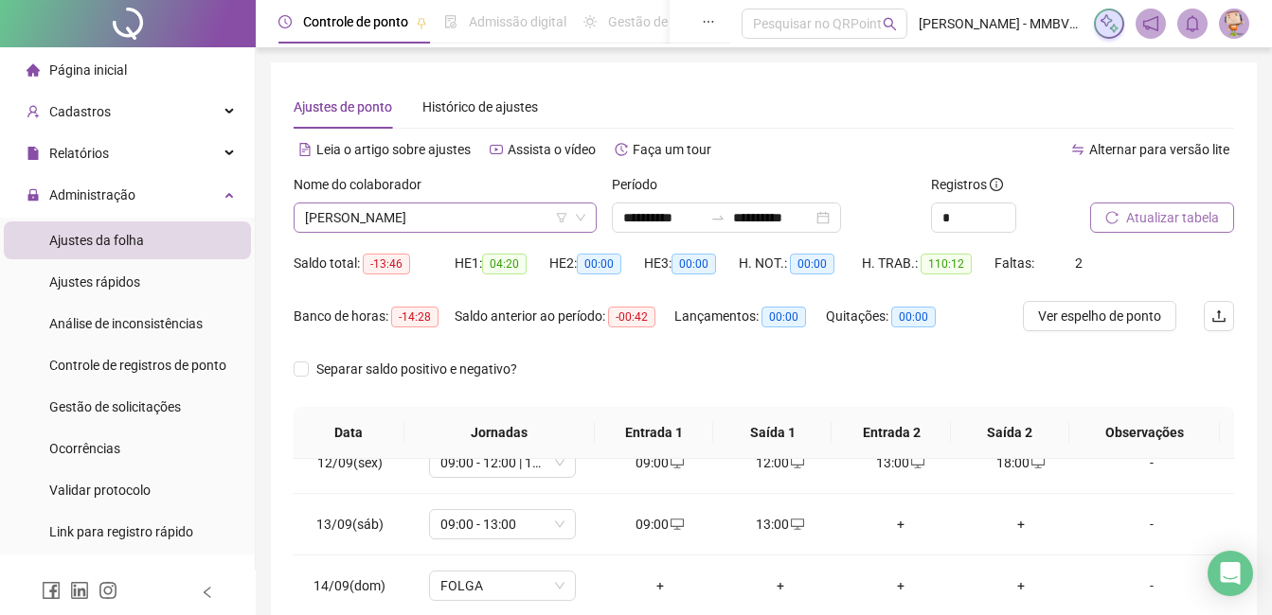
click at [508, 224] on span "[PERSON_NAME]" at bounding box center [445, 218] width 280 height 28
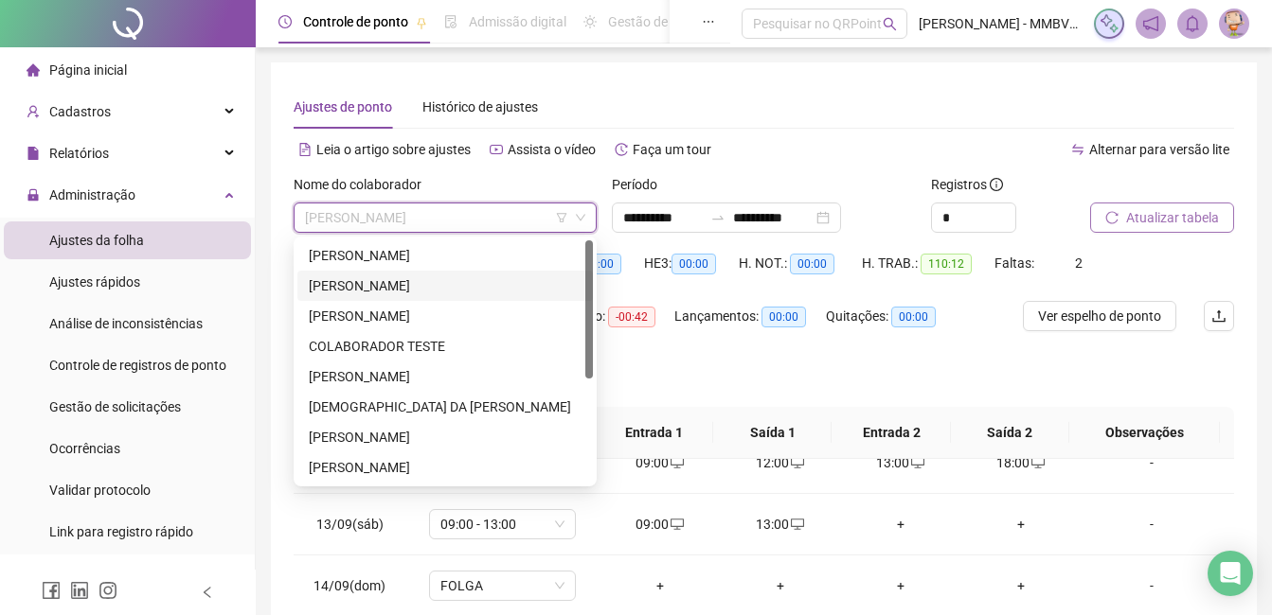
drag, startPoint x: 483, startPoint y: 273, endPoint x: 765, endPoint y: 264, distance: 282.3
click at [483, 273] on div "[PERSON_NAME] [PERSON_NAME] DO [PERSON_NAME] [PERSON_NAME]" at bounding box center [444, 286] width 295 height 30
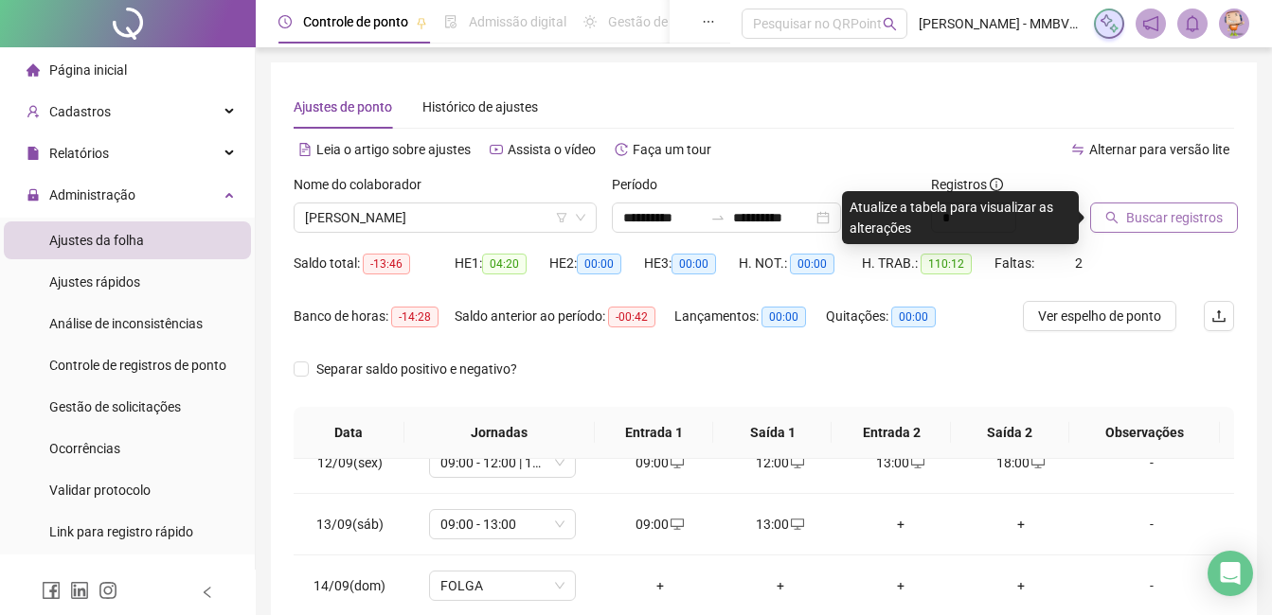
click at [1142, 222] on span "Buscar registros" at bounding box center [1174, 217] width 97 height 21
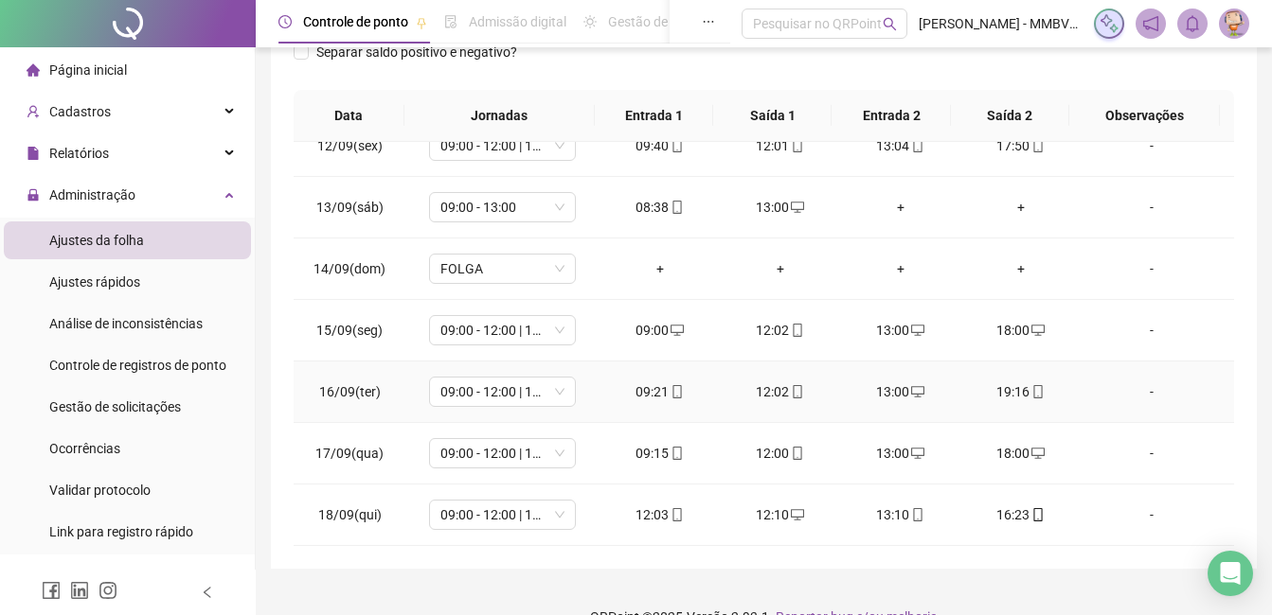
scroll to position [352, 0]
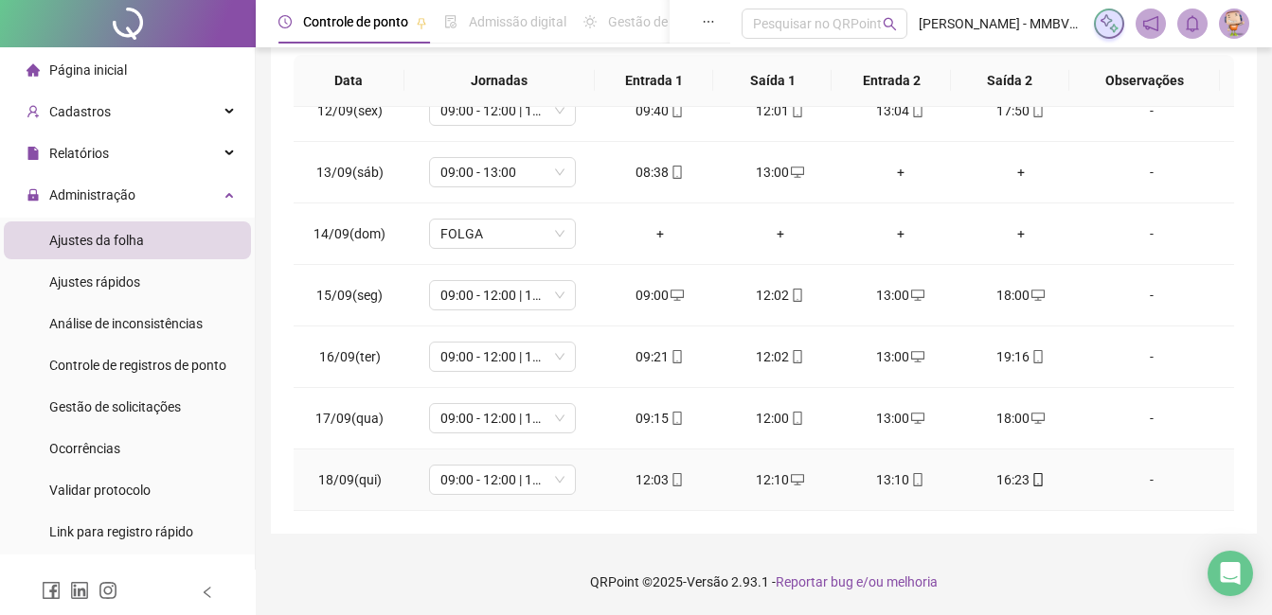
click at [773, 479] on div "12:10" at bounding box center [780, 480] width 90 height 21
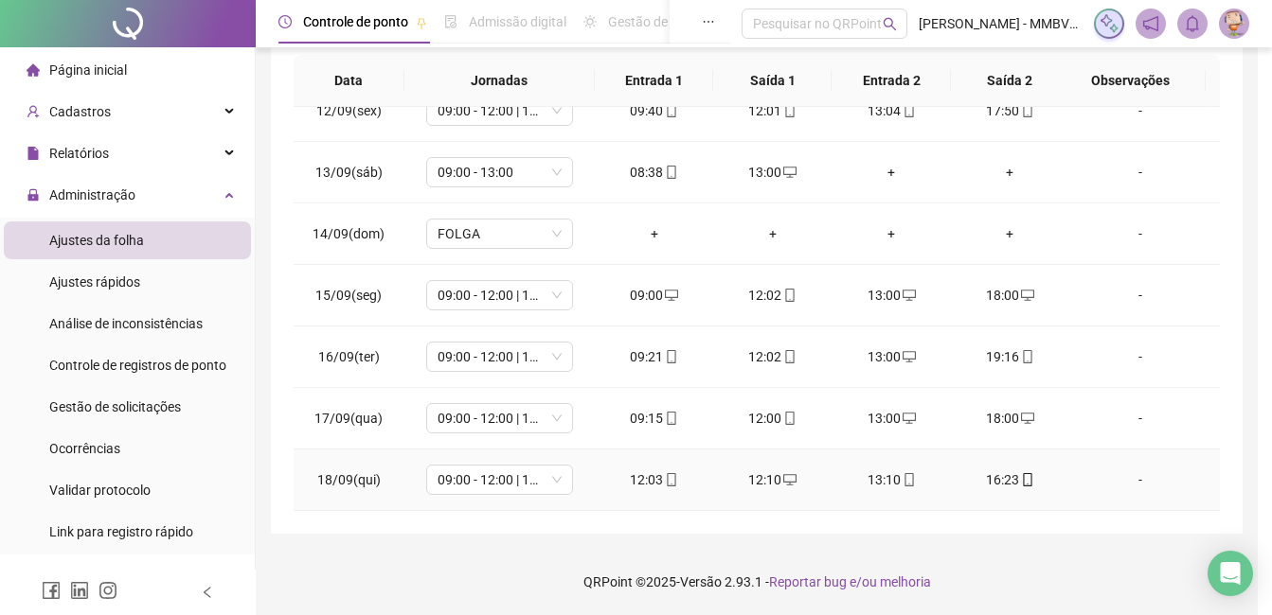
type input "**********"
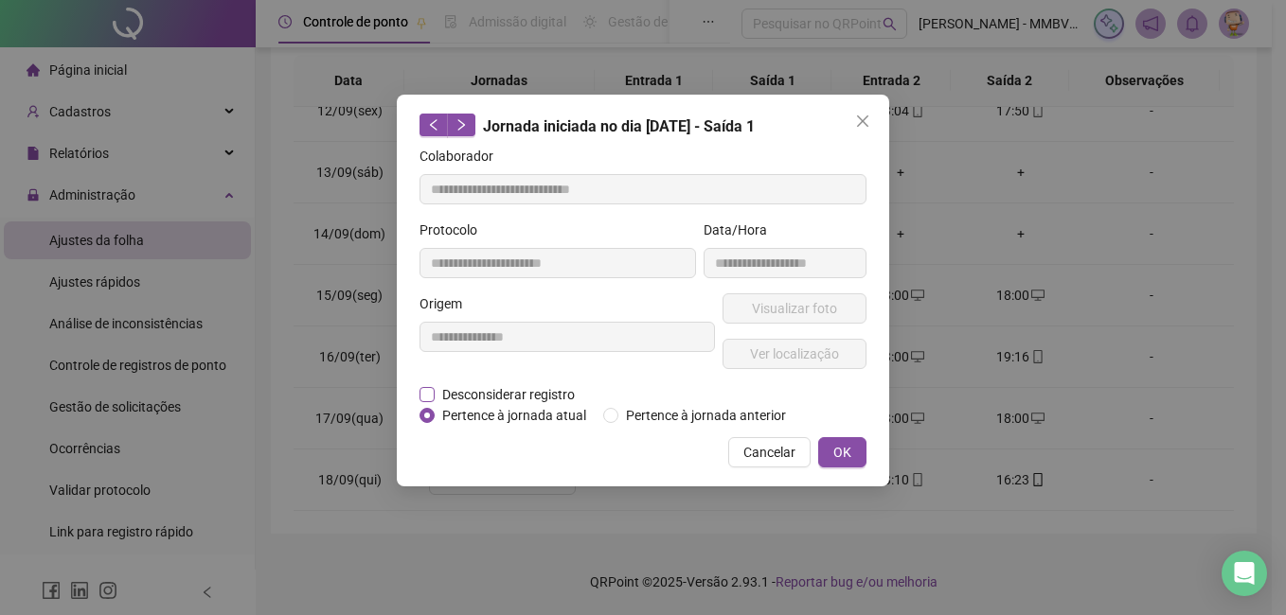
click at [505, 394] on span "Desconsiderar registro" at bounding box center [509, 394] width 148 height 21
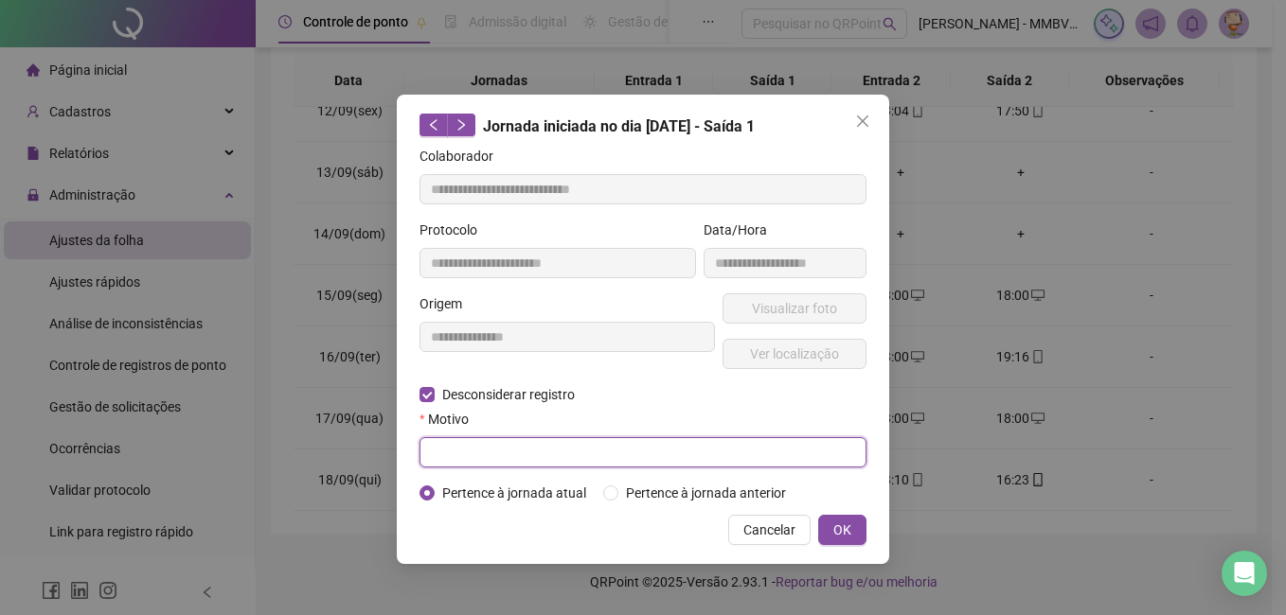
click at [495, 453] on input "text" at bounding box center [642, 452] width 447 height 30
type input "*********"
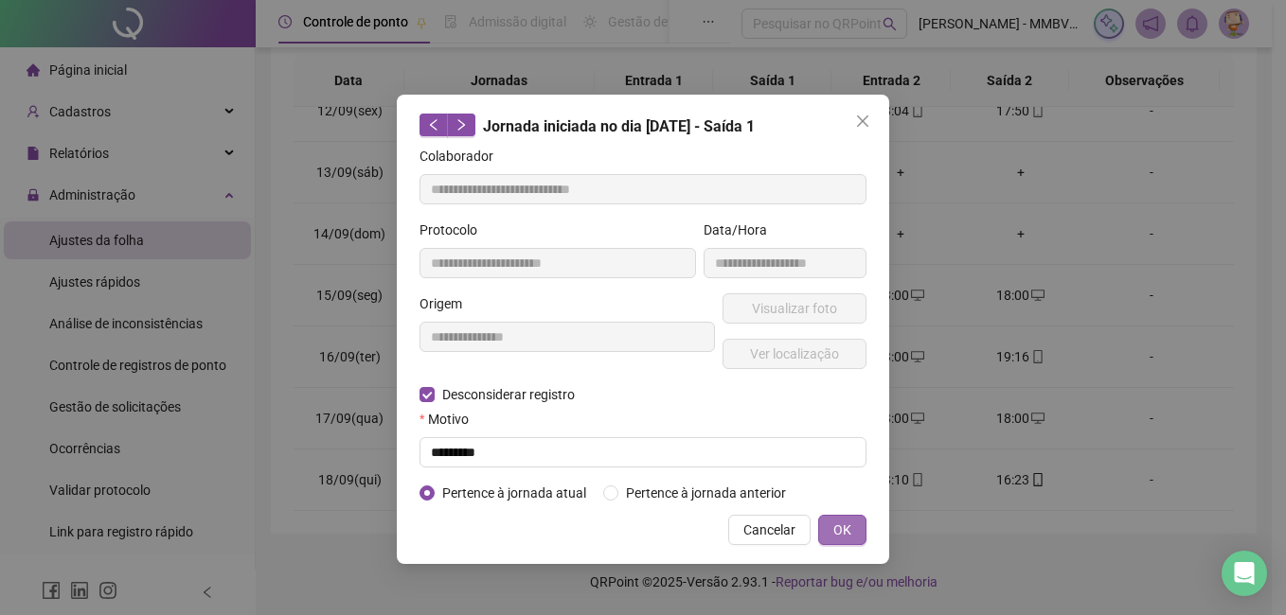
click at [842, 532] on span "OK" at bounding box center [842, 530] width 18 height 21
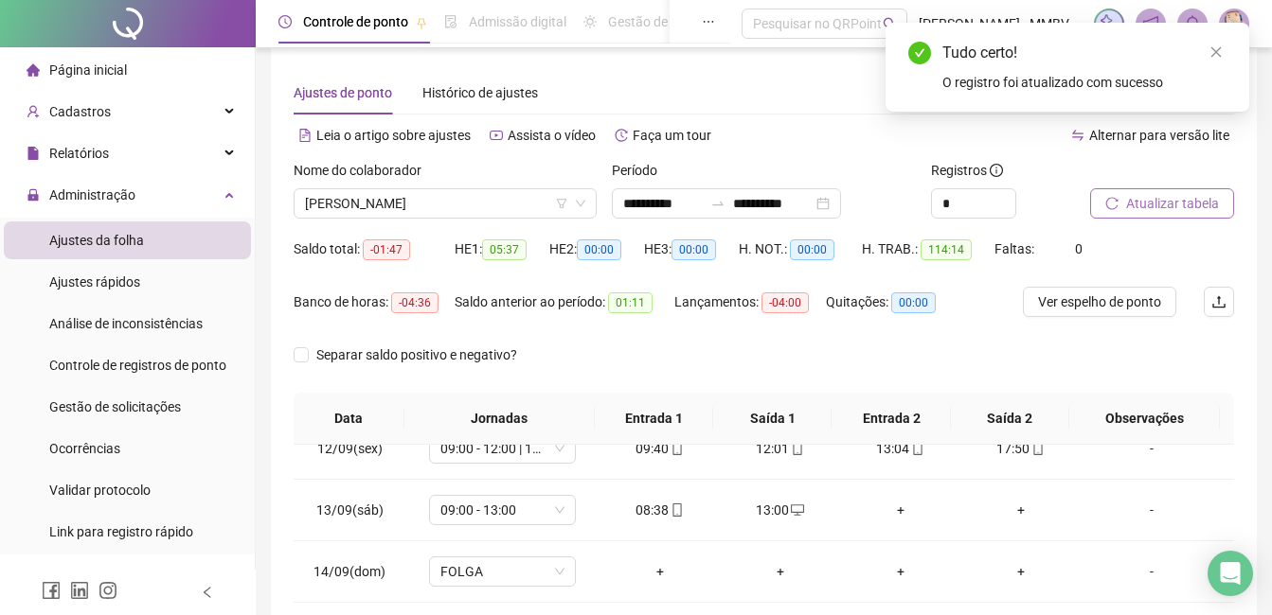
scroll to position [0, 0]
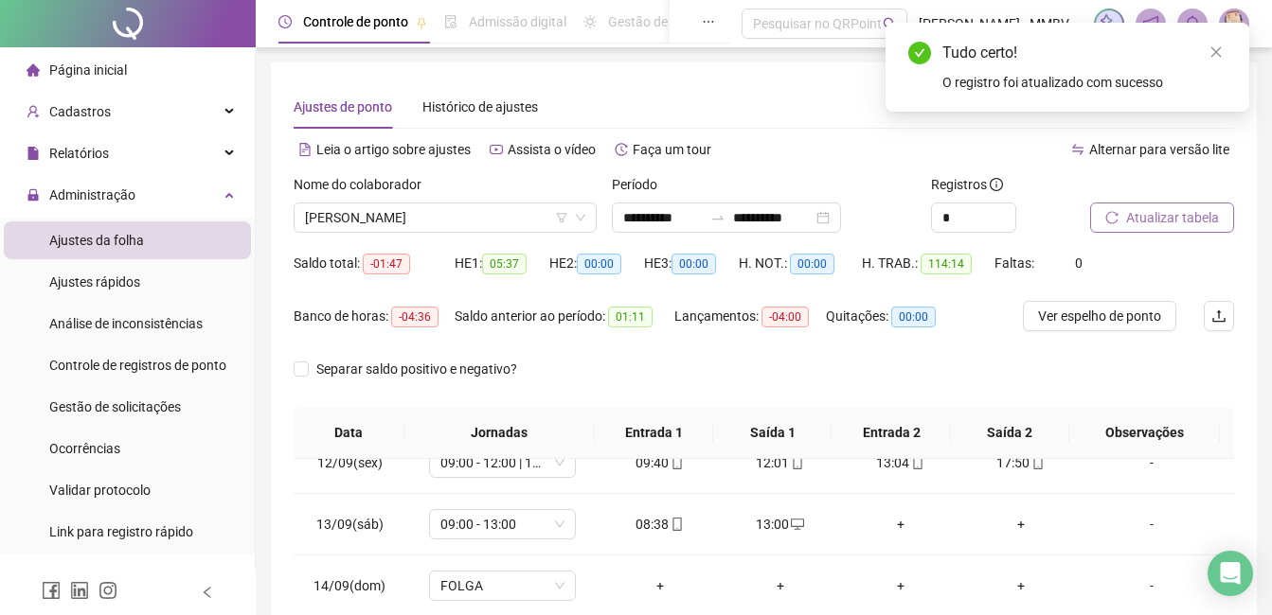
click at [1143, 216] on span "Atualizar tabela" at bounding box center [1172, 217] width 93 height 21
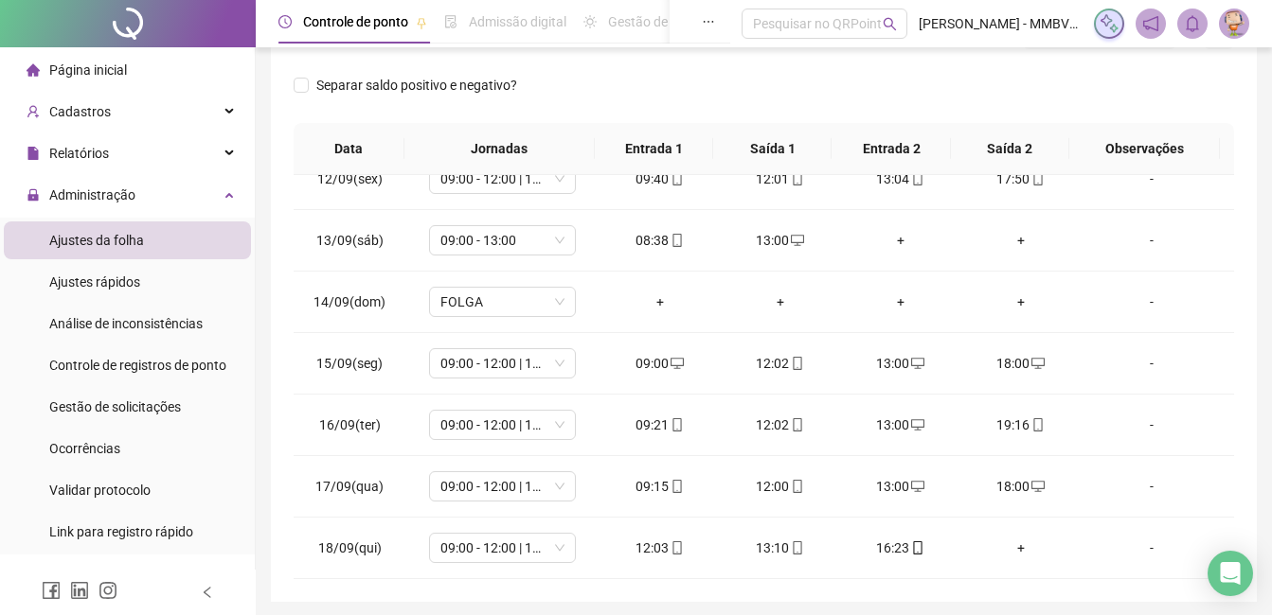
scroll to position [352, 0]
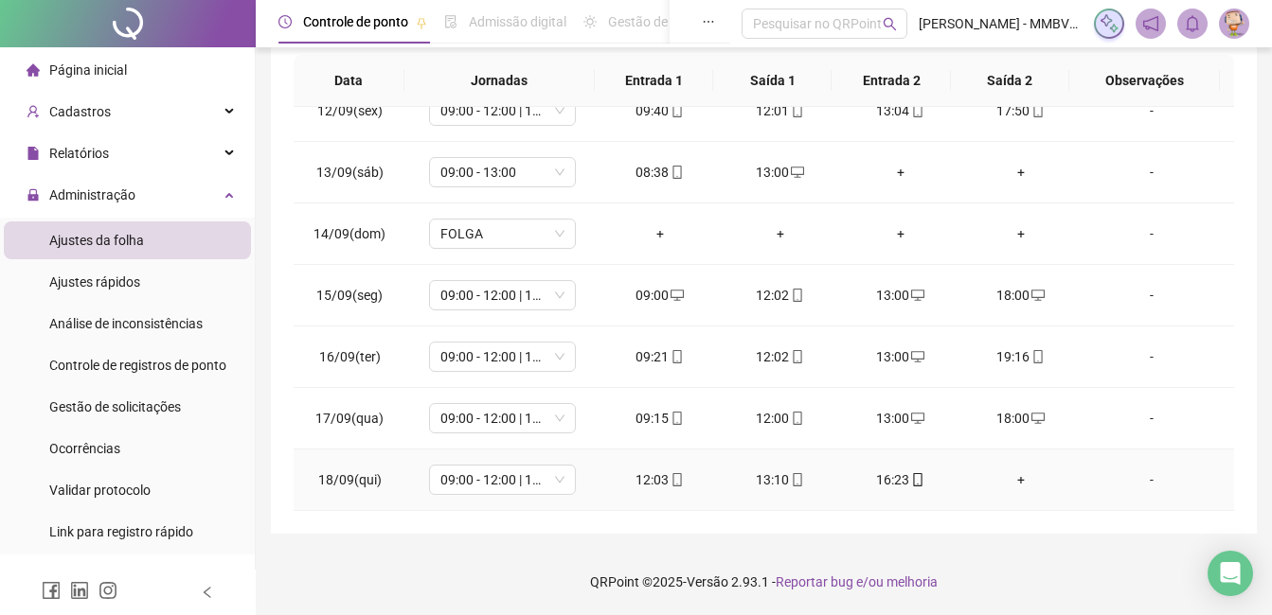
click at [1006, 482] on div "+" at bounding box center [1020, 480] width 90 height 21
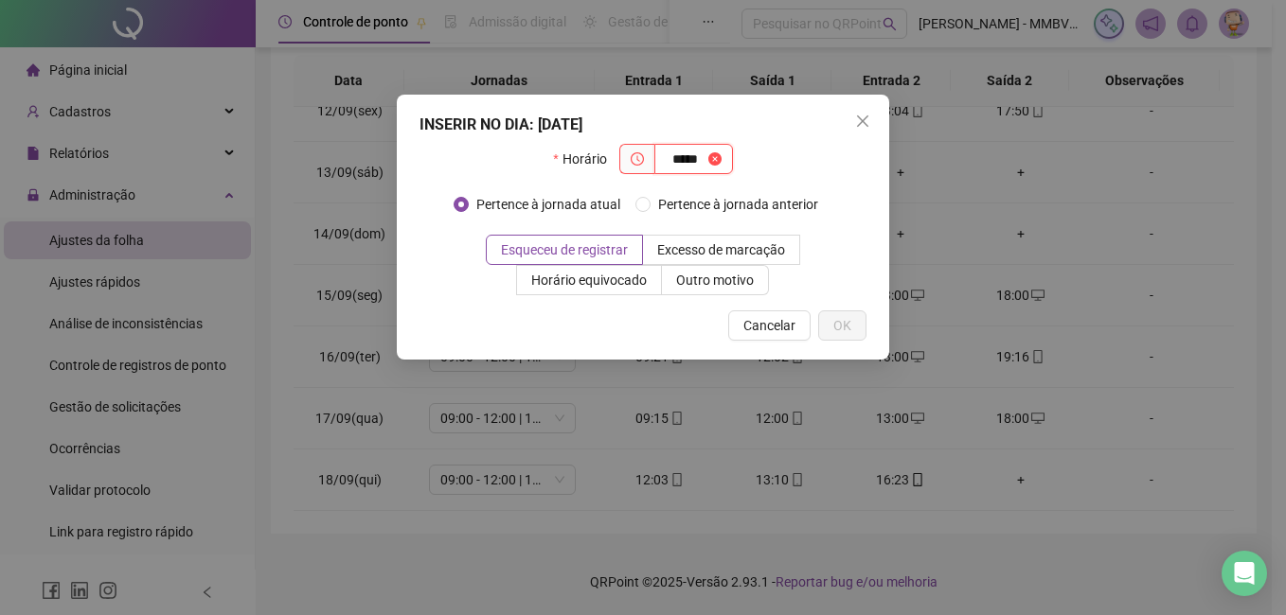
type input "*****"
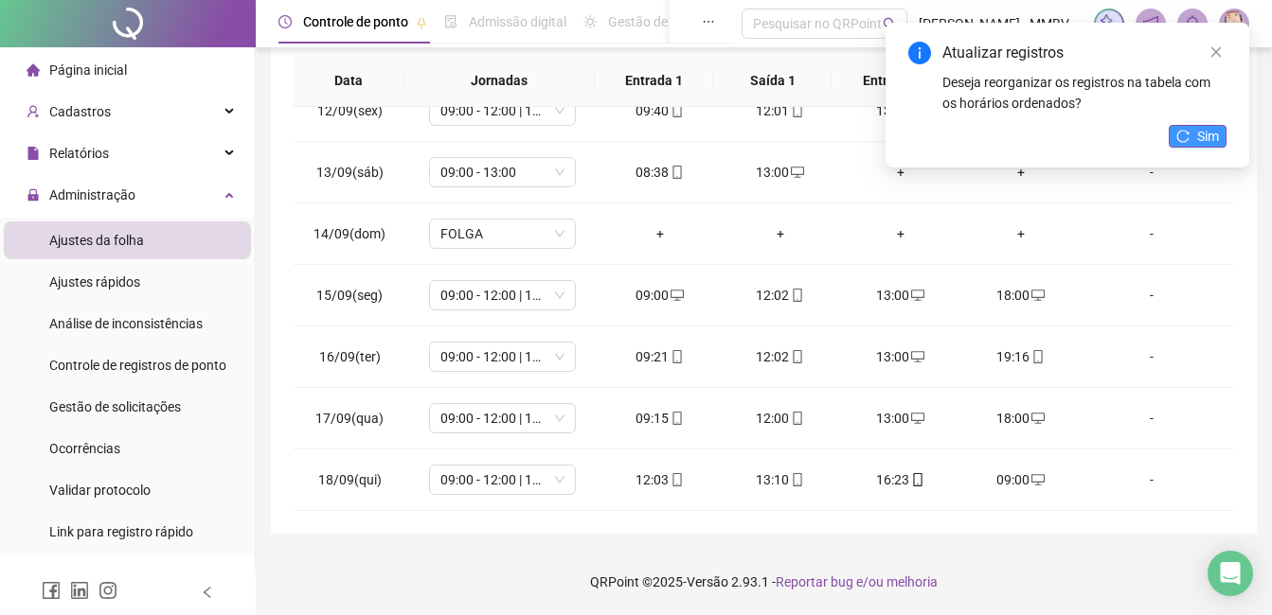
click at [1207, 133] on span "Sim" at bounding box center [1208, 136] width 22 height 21
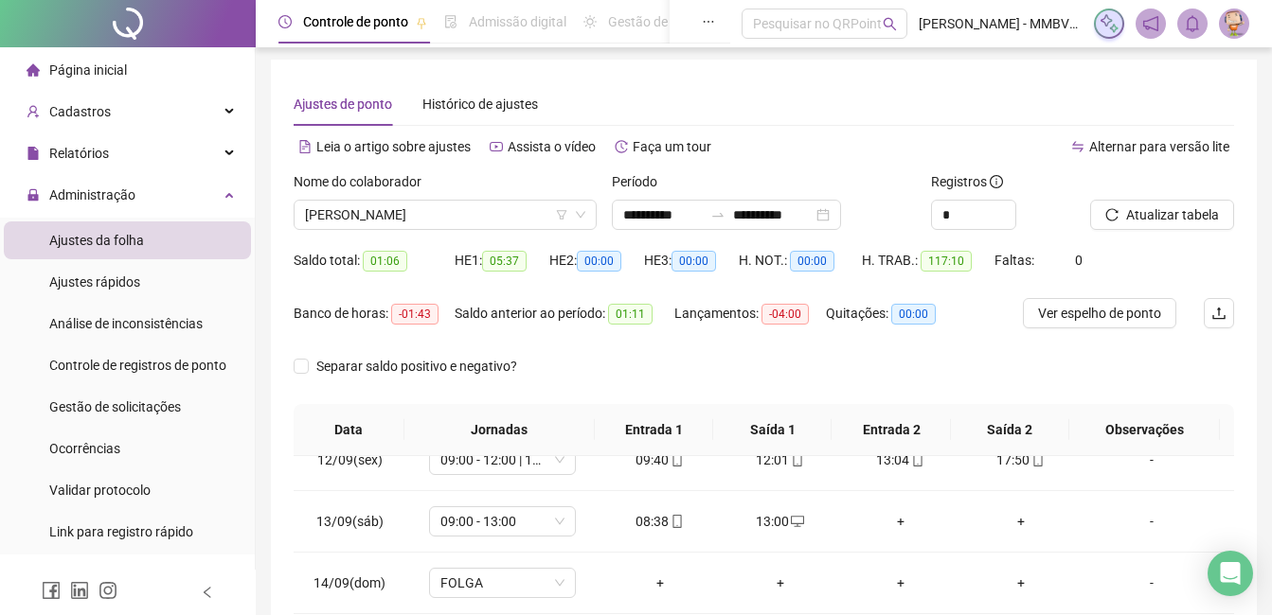
scroll to position [0, 0]
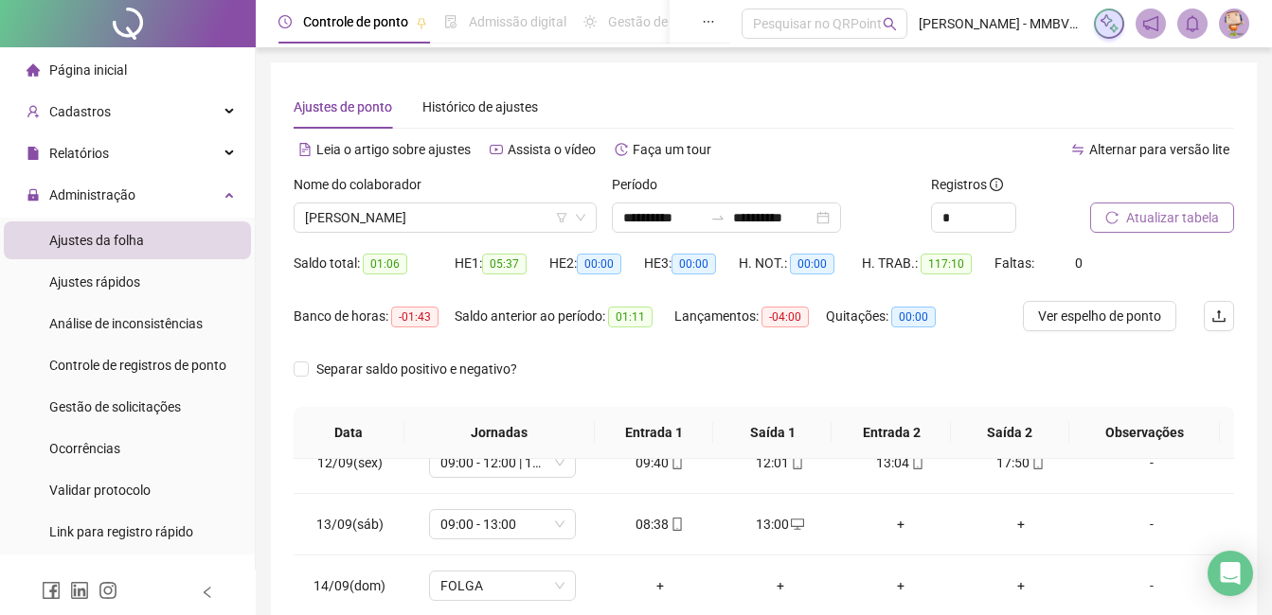
click at [1153, 220] on span "Atualizar tabela" at bounding box center [1172, 217] width 93 height 21
click at [1183, 217] on span "Atualizar tabela" at bounding box center [1172, 217] width 93 height 21
click at [546, 226] on span "[PERSON_NAME] [PERSON_NAME] DO [PERSON_NAME] [PERSON_NAME]" at bounding box center [445, 218] width 280 height 28
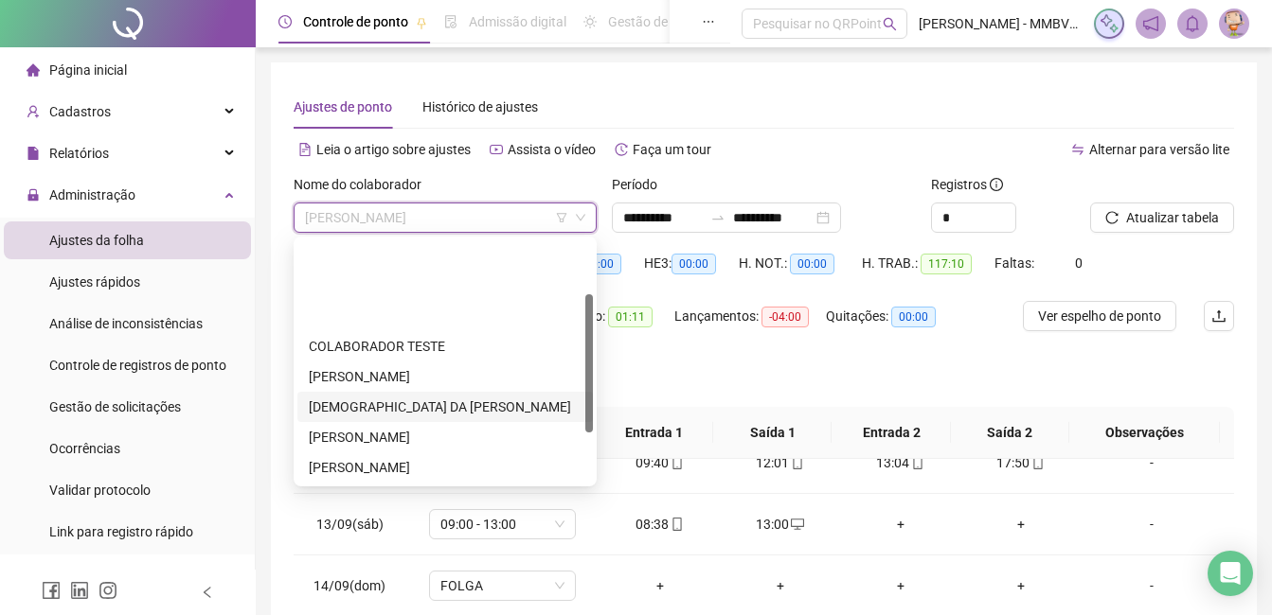
scroll to position [95, 0]
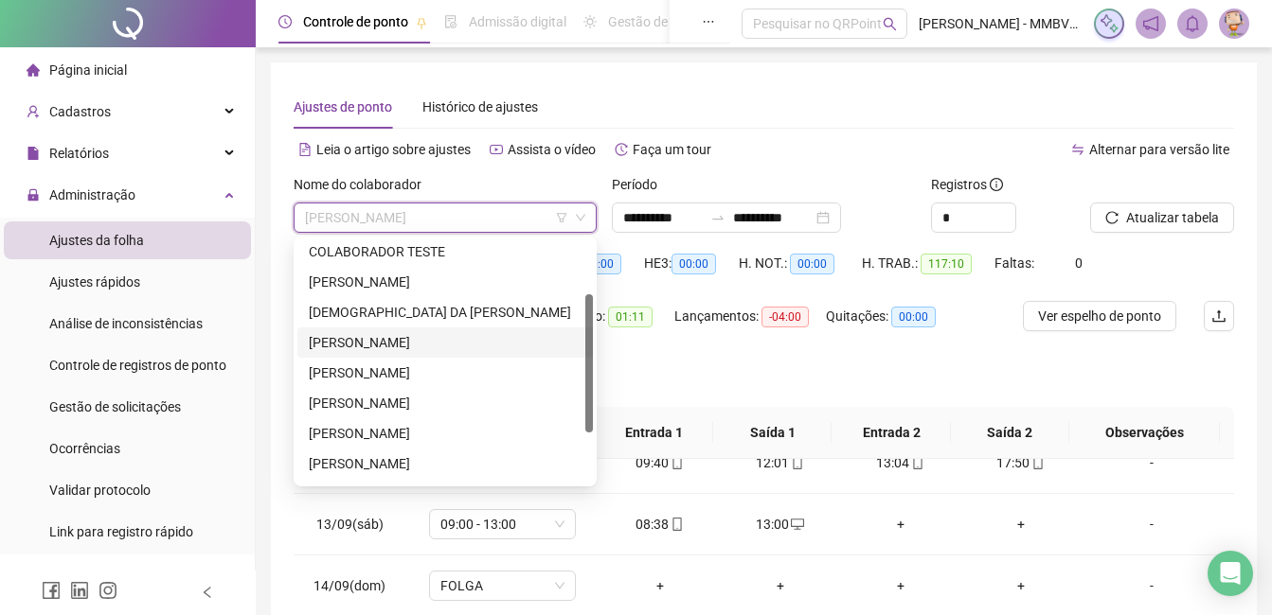
click at [450, 345] on div "[PERSON_NAME] DOS [PERSON_NAME]" at bounding box center [445, 342] width 273 height 21
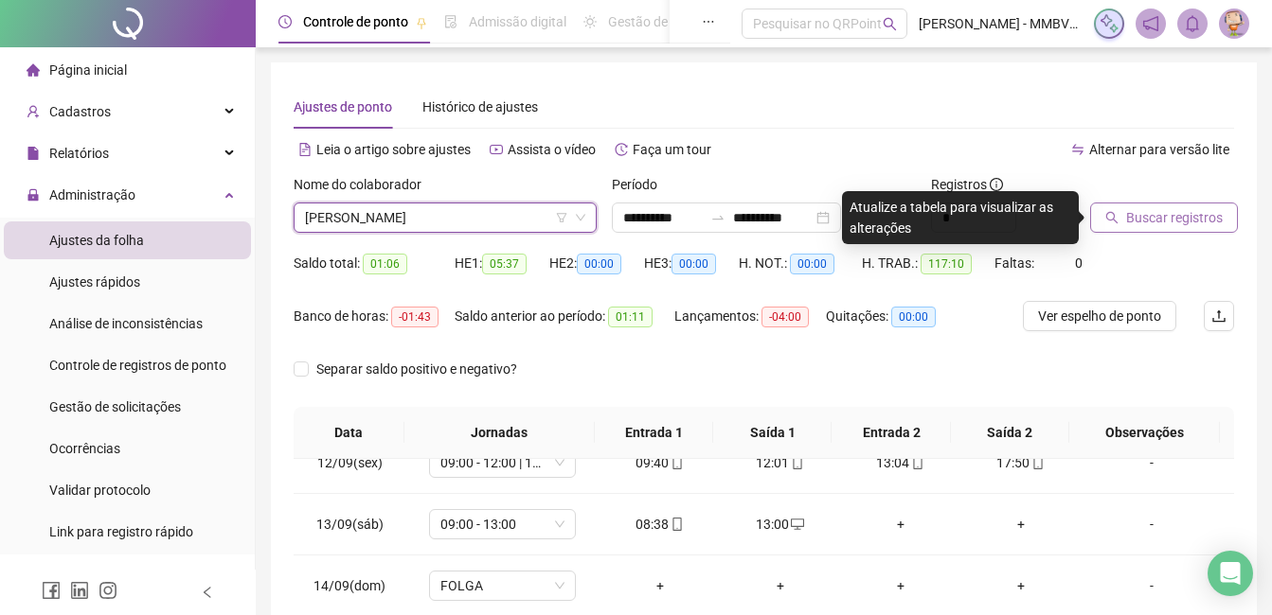
click at [1183, 220] on span "Buscar registros" at bounding box center [1174, 217] width 97 height 21
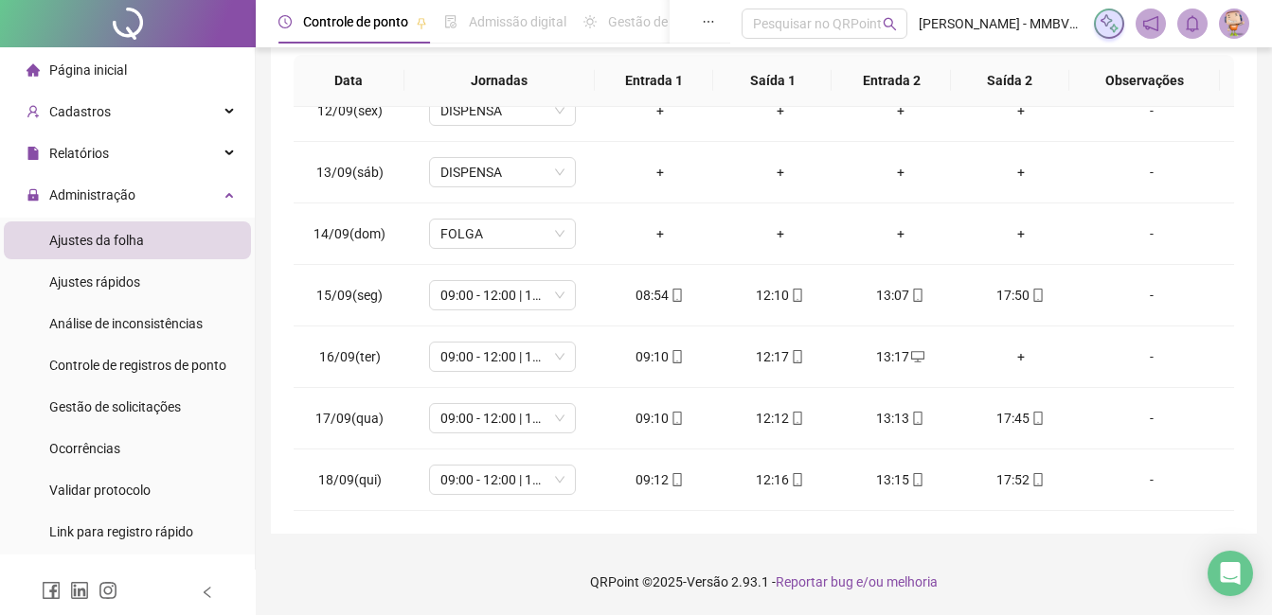
scroll to position [68, 0]
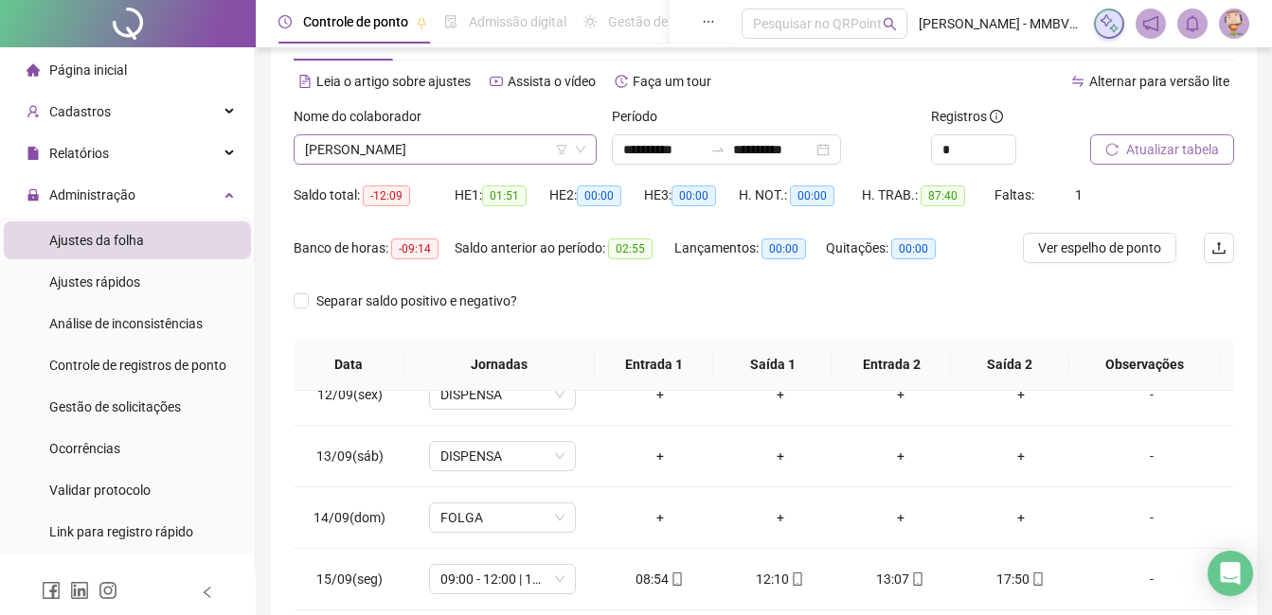
click at [500, 148] on span "[PERSON_NAME] DOS [PERSON_NAME]" at bounding box center [445, 149] width 280 height 28
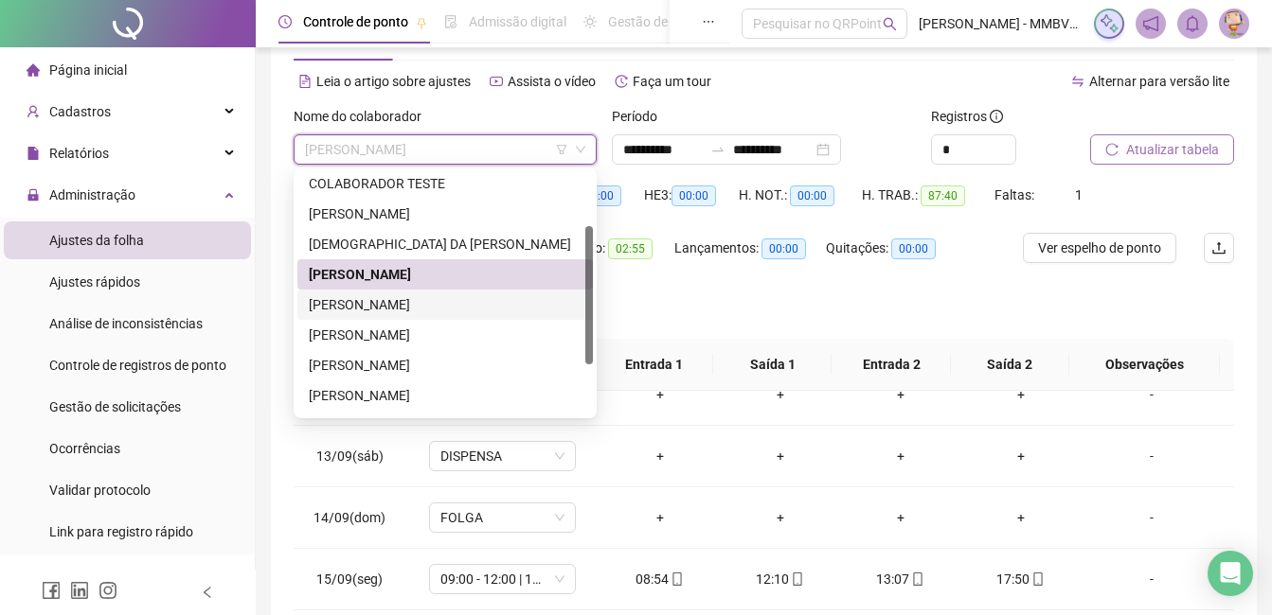
click at [412, 309] on div "[PERSON_NAME] [PERSON_NAME]" at bounding box center [445, 304] width 273 height 21
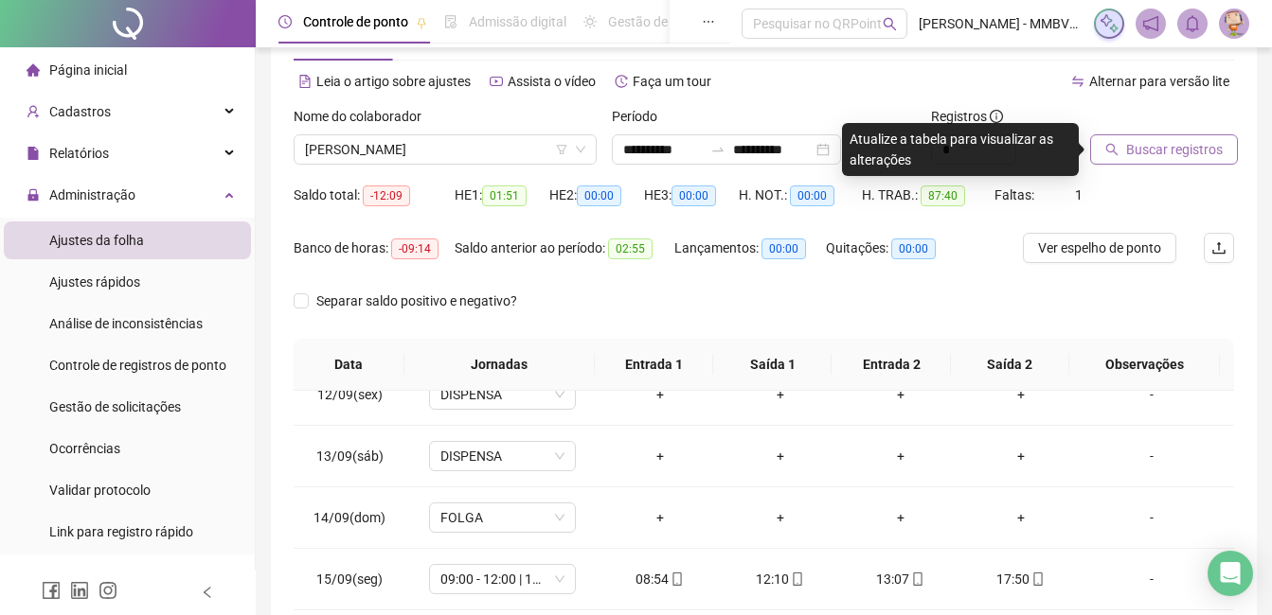
click at [1187, 152] on span "Buscar registros" at bounding box center [1174, 149] width 97 height 21
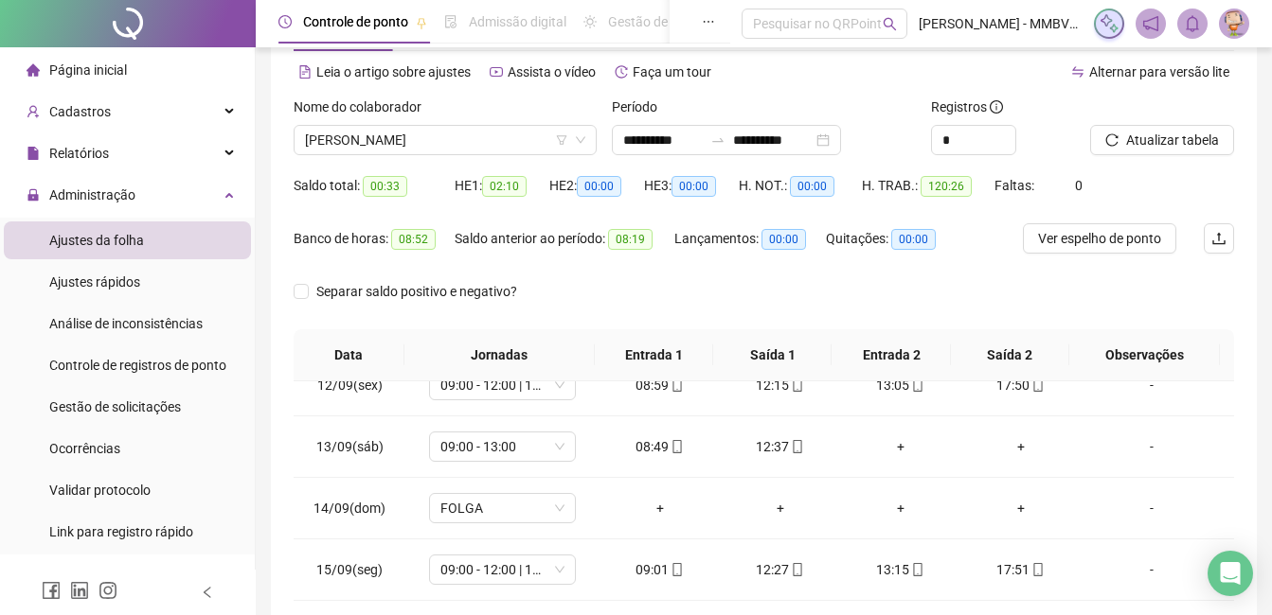
scroll to position [0, 0]
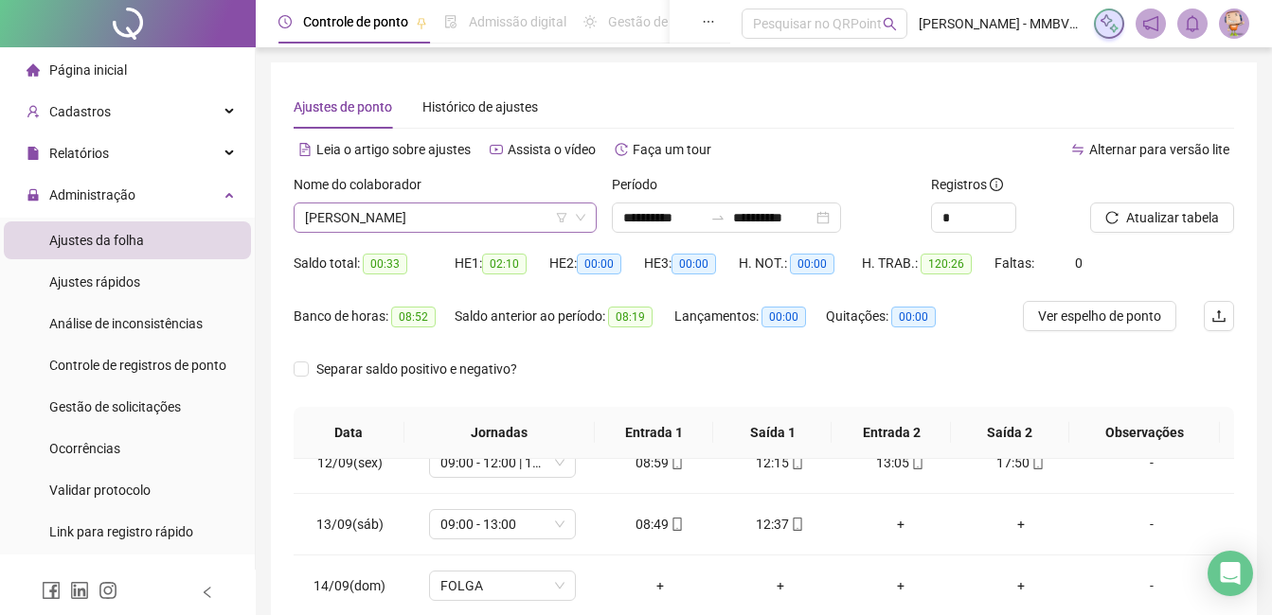
click at [522, 207] on span "[PERSON_NAME] [PERSON_NAME]" at bounding box center [445, 218] width 280 height 28
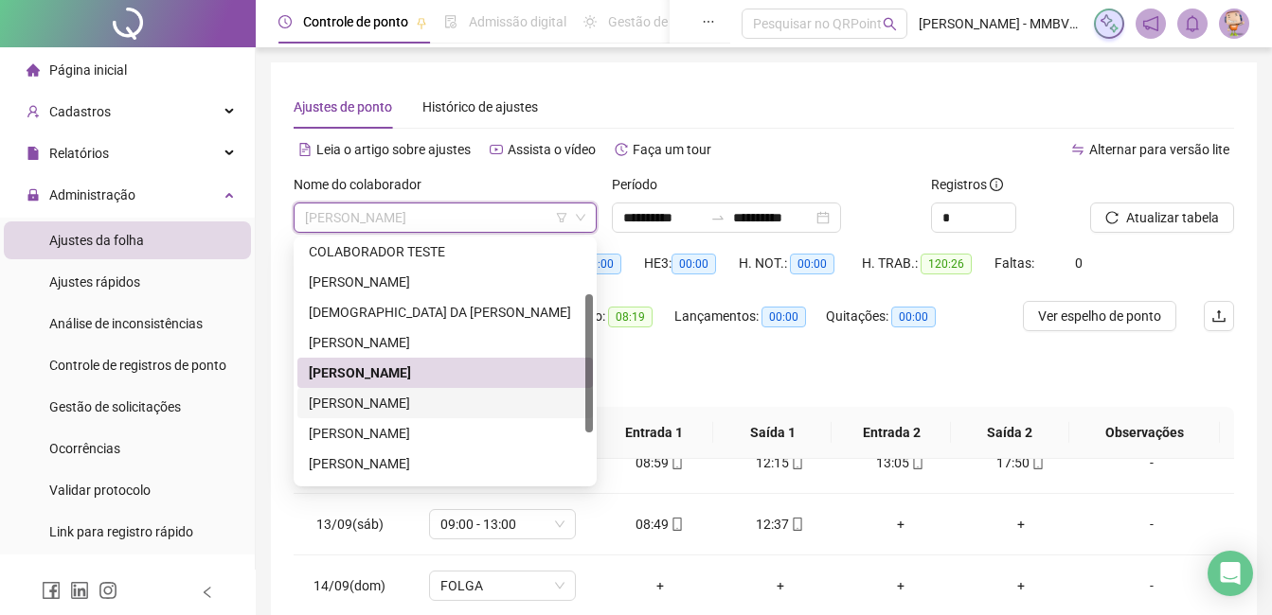
click at [445, 404] on div "KAUAN [PERSON_NAME] [PERSON_NAME]" at bounding box center [445, 403] width 273 height 21
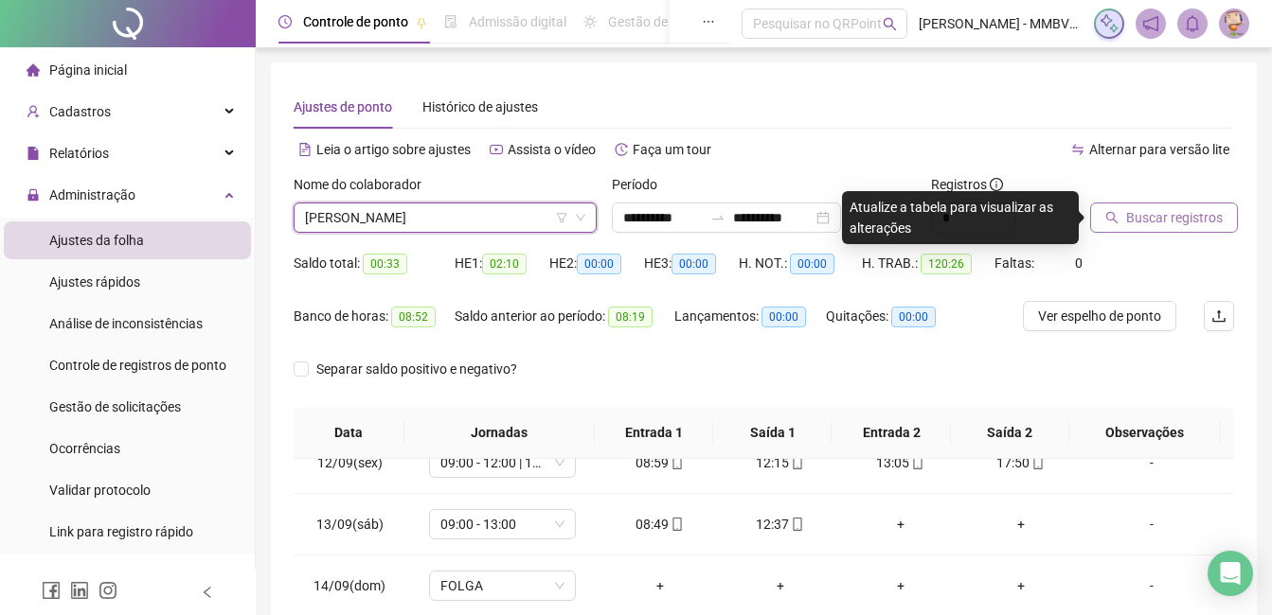
click at [1190, 220] on span "Buscar registros" at bounding box center [1174, 217] width 97 height 21
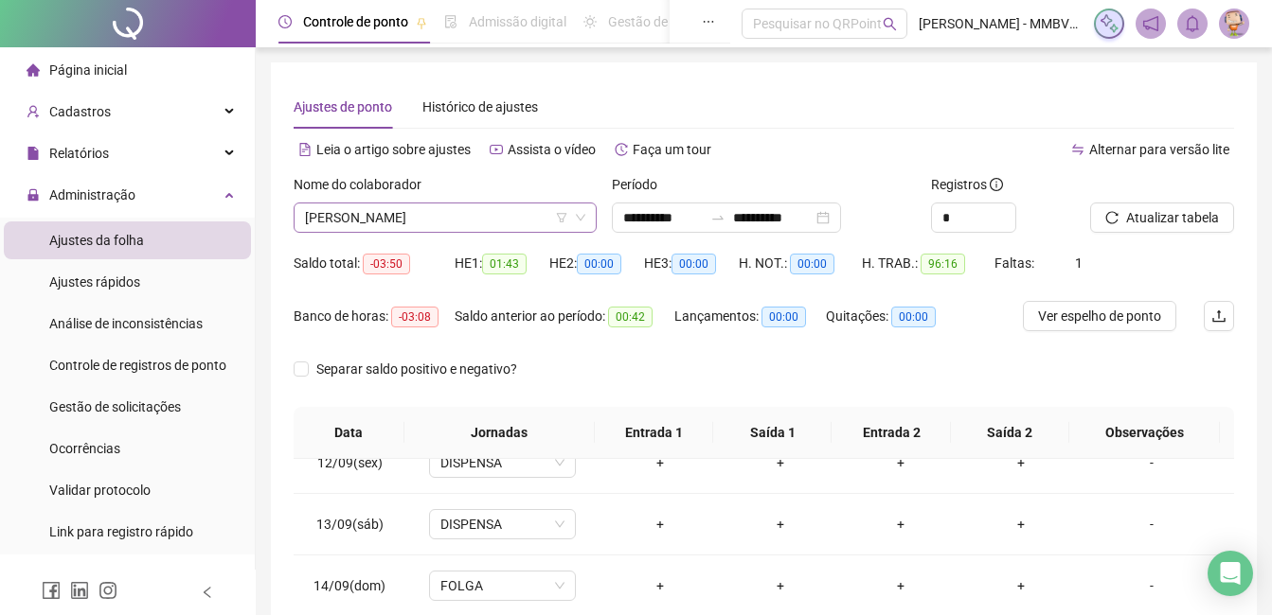
click at [489, 220] on span "KAUAN [PERSON_NAME] [PERSON_NAME]" at bounding box center [445, 218] width 280 height 28
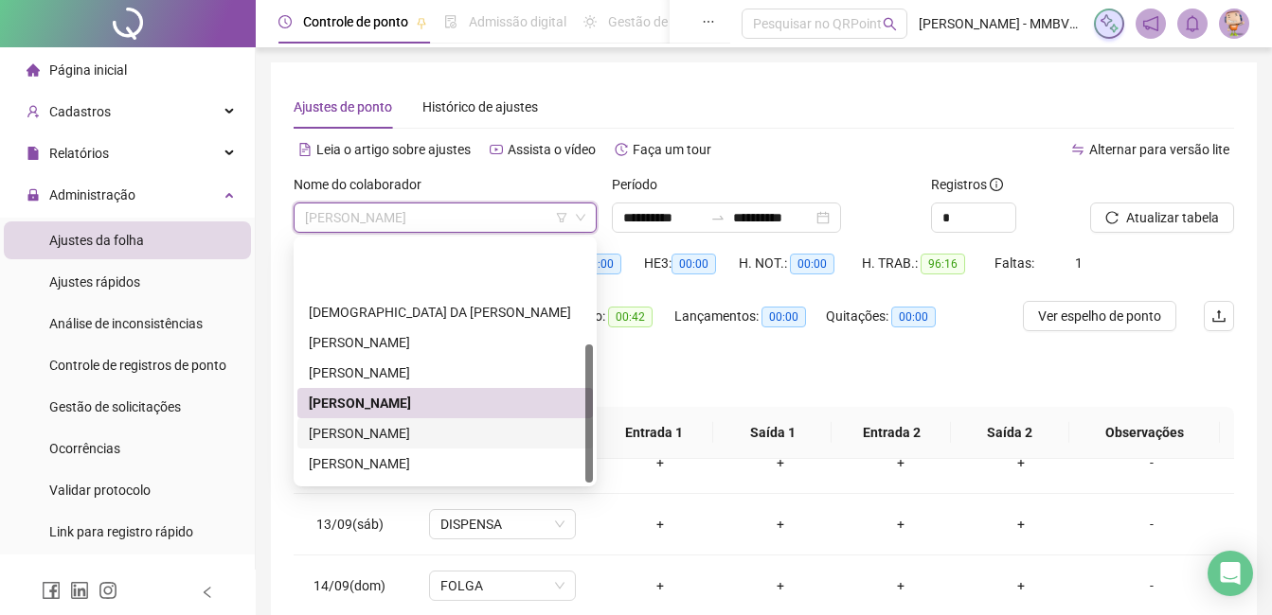
scroll to position [182, 0]
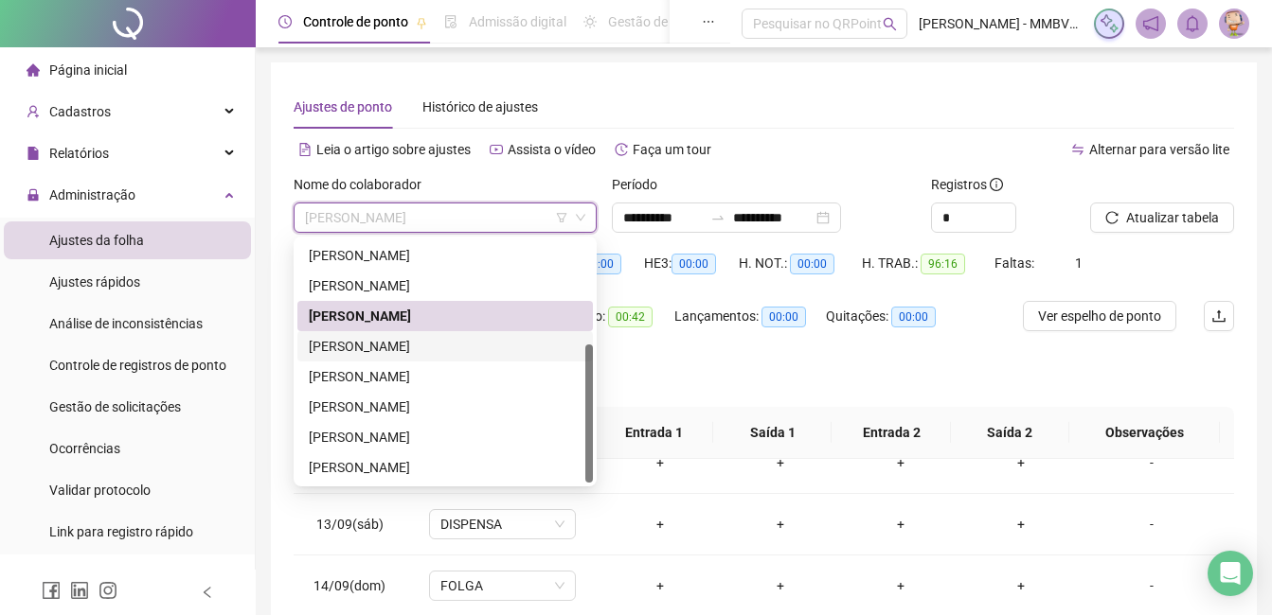
click at [419, 353] on div "[PERSON_NAME]" at bounding box center [445, 346] width 273 height 21
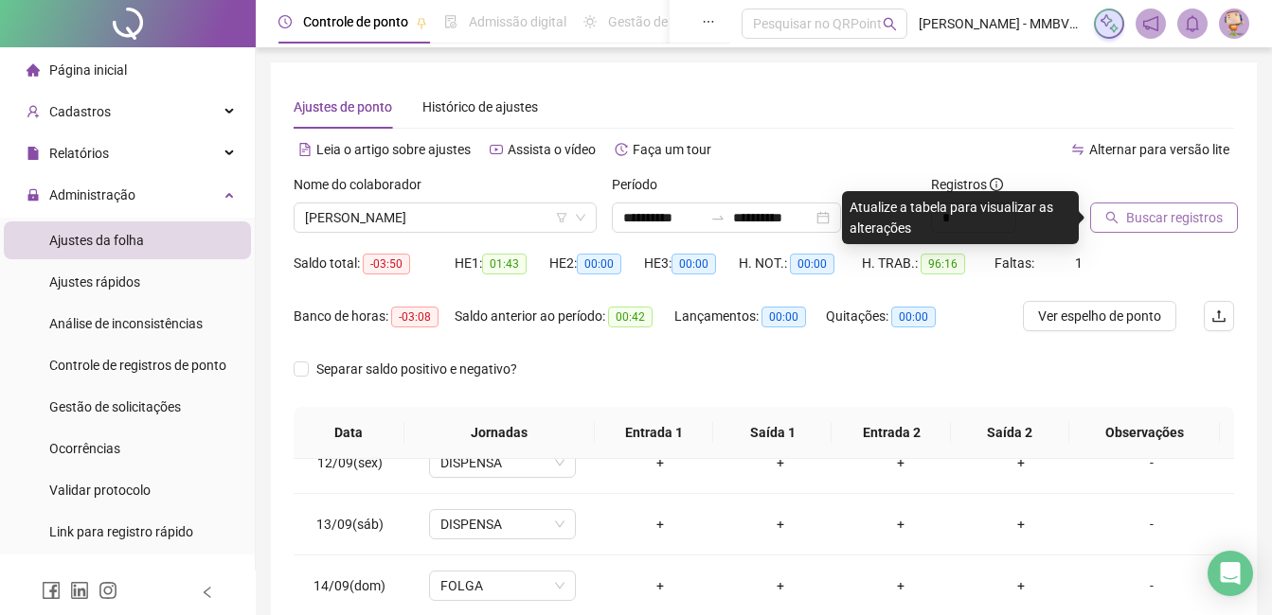
click at [1198, 224] on span "Buscar registros" at bounding box center [1174, 217] width 97 height 21
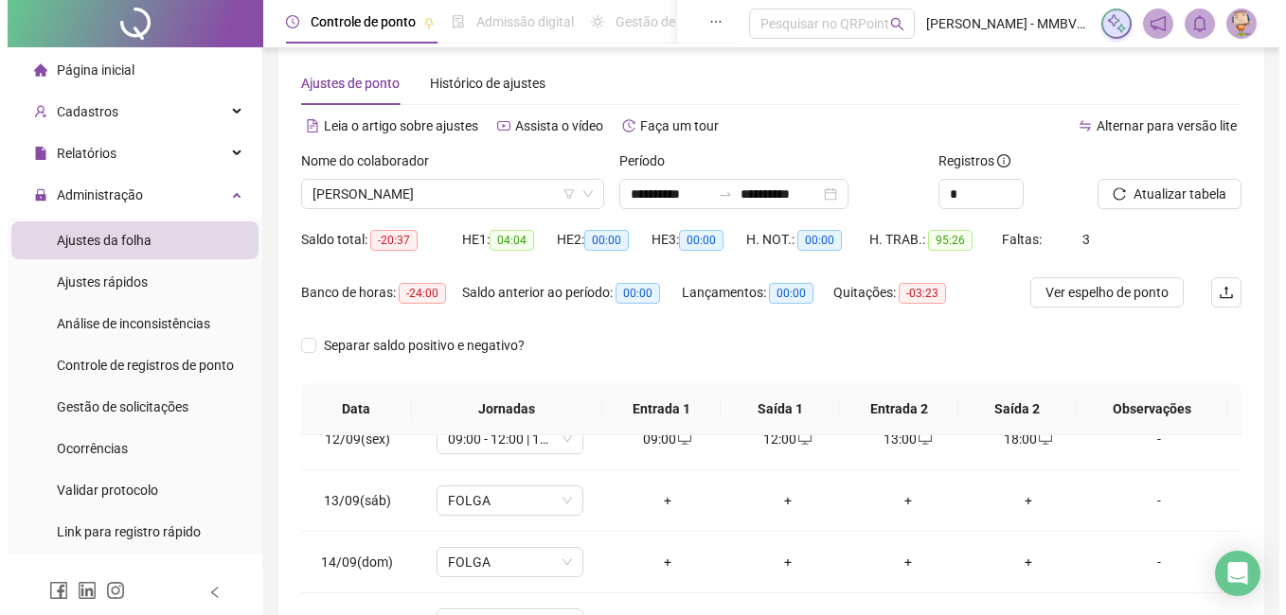
scroll to position [0, 0]
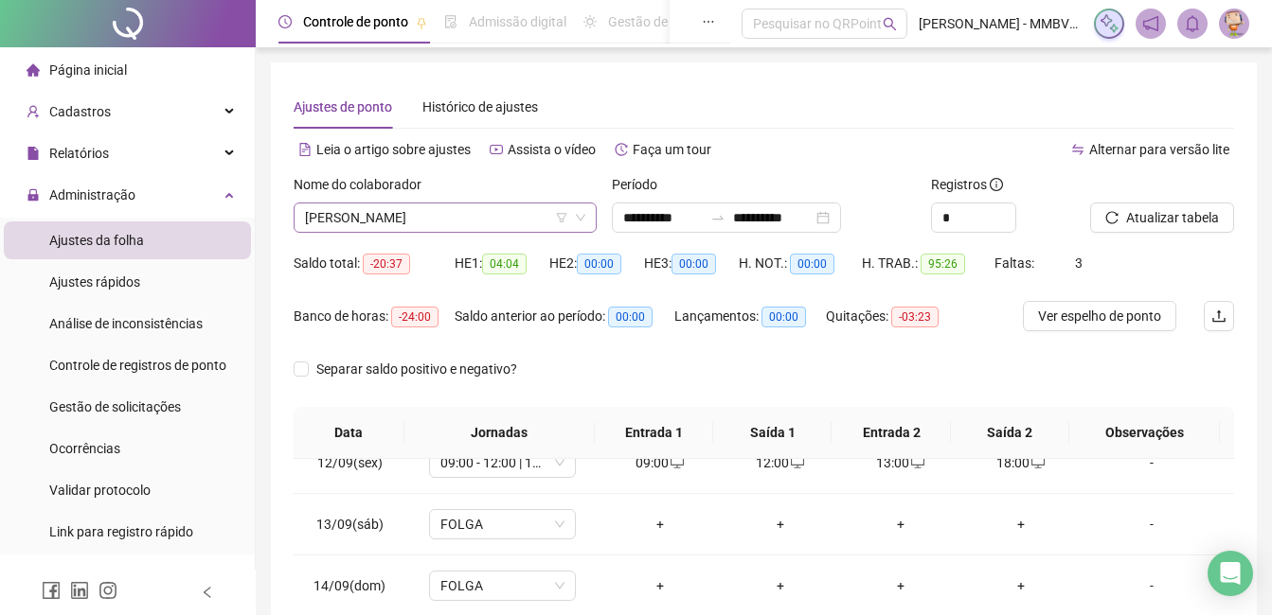
click at [533, 218] on span "[PERSON_NAME]" at bounding box center [445, 218] width 280 height 28
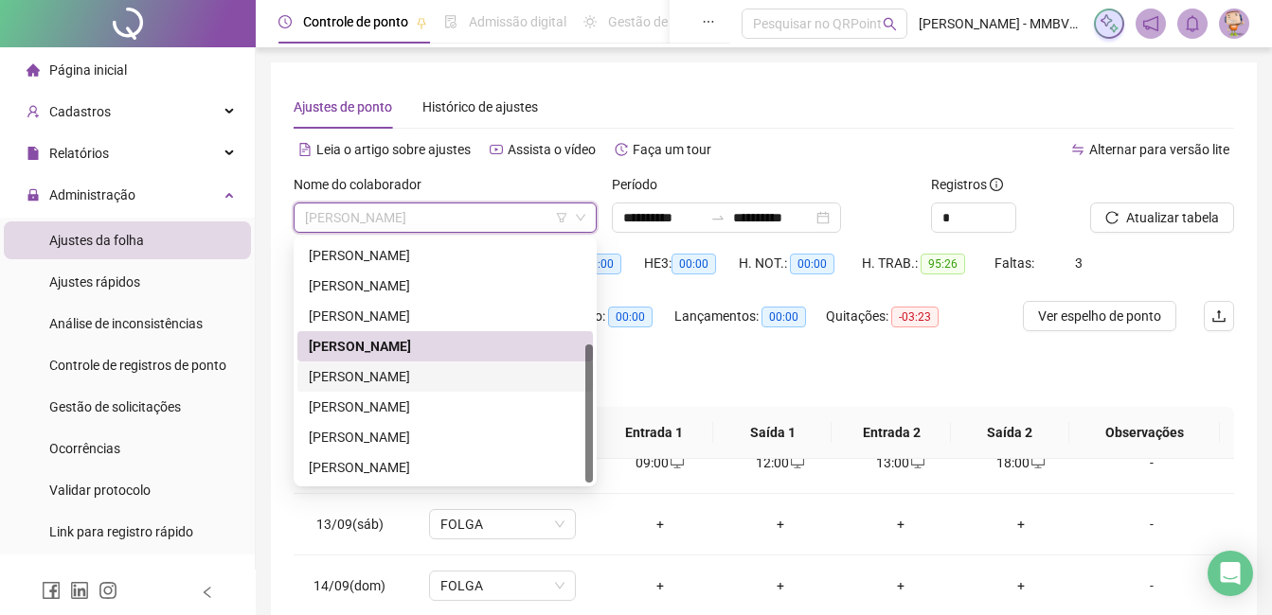
click at [424, 378] on div "MYLLENA [PERSON_NAME] [PERSON_NAME] [PERSON_NAME]" at bounding box center [445, 376] width 273 height 21
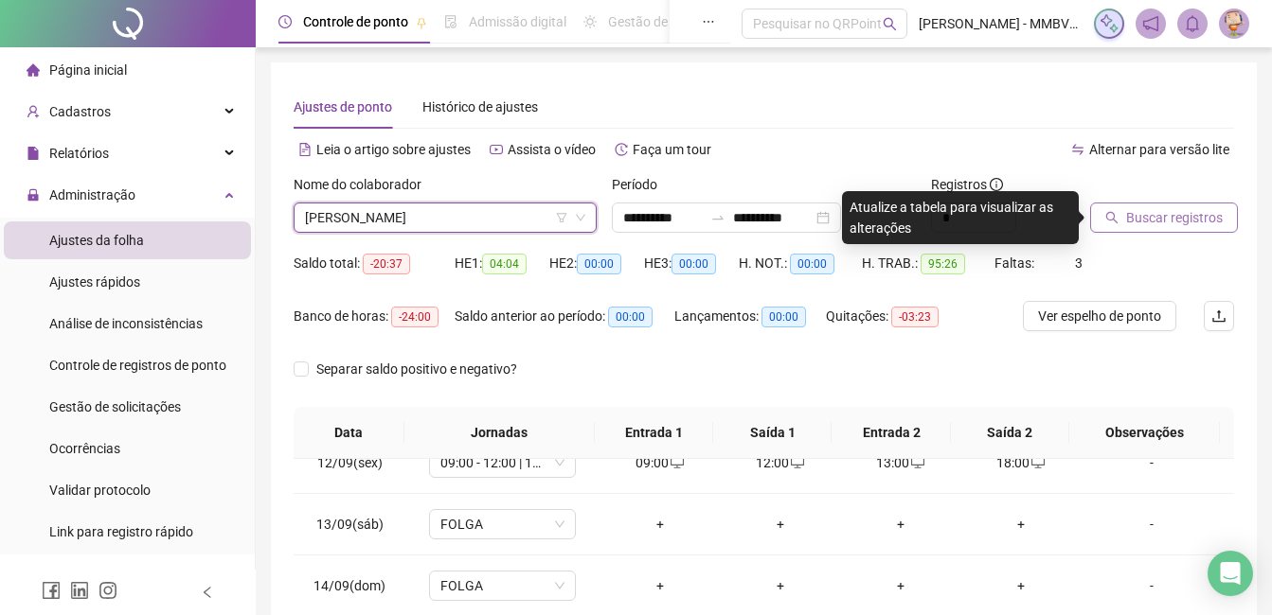
click at [1181, 232] on button "Buscar registros" at bounding box center [1164, 218] width 148 height 30
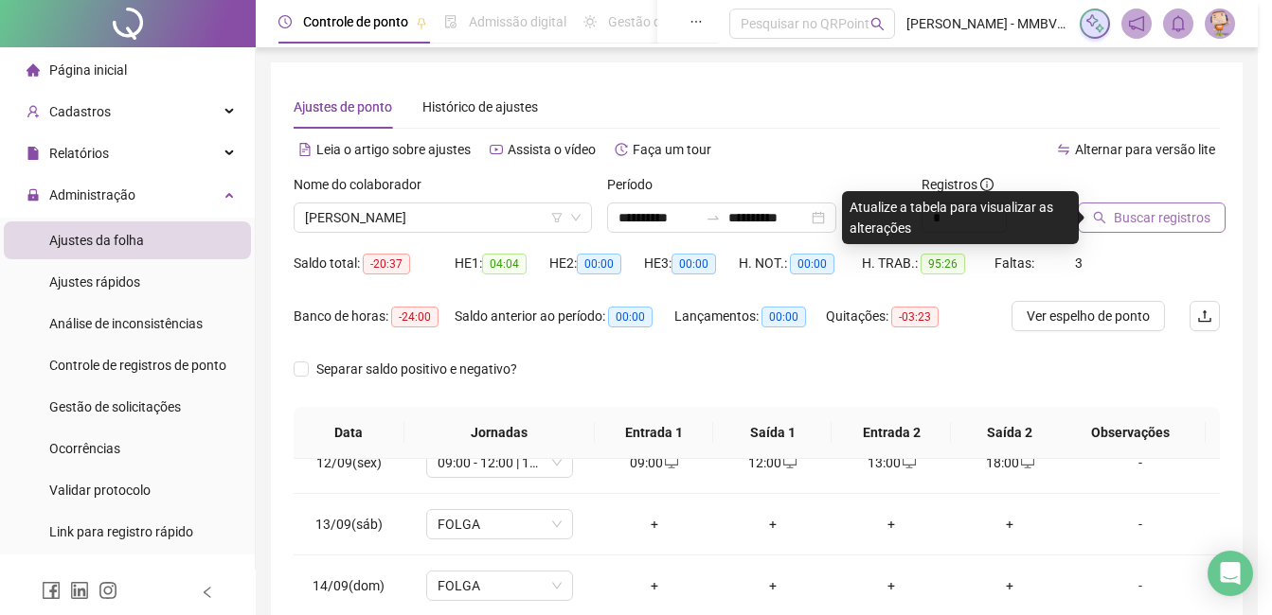
click at [1189, 210] on div "Buscando registros Os registros de ponto estão sendo buscados... OK" at bounding box center [636, 307] width 1272 height 615
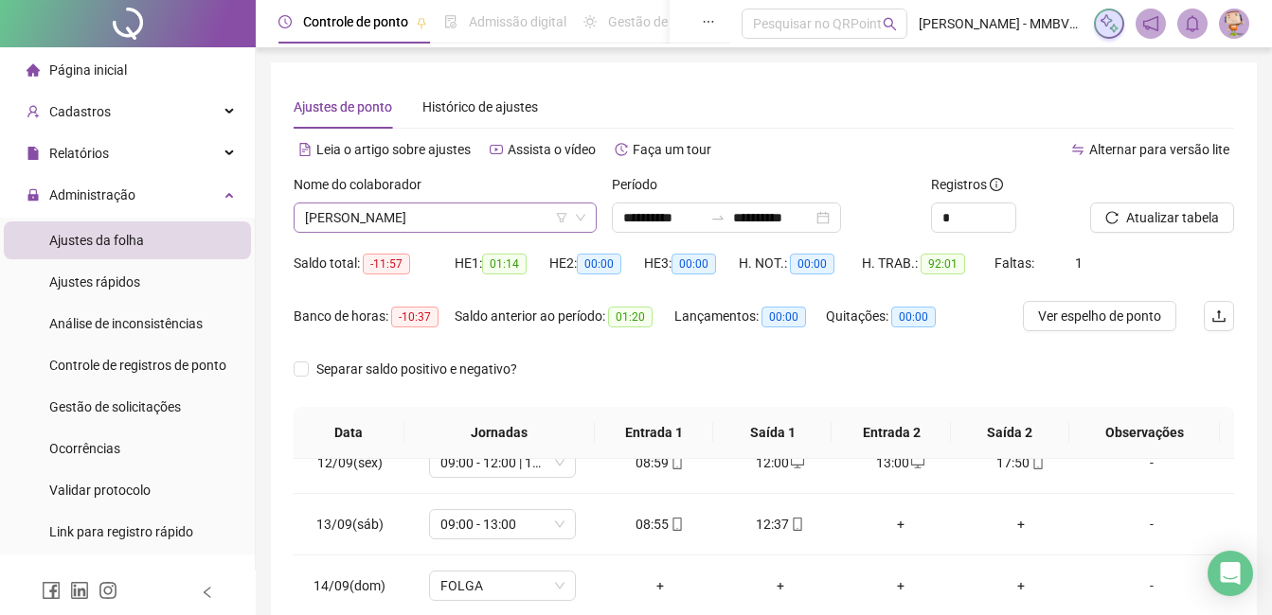
click at [528, 219] on span "MYLLENA [PERSON_NAME] [PERSON_NAME] [PERSON_NAME]" at bounding box center [445, 218] width 280 height 28
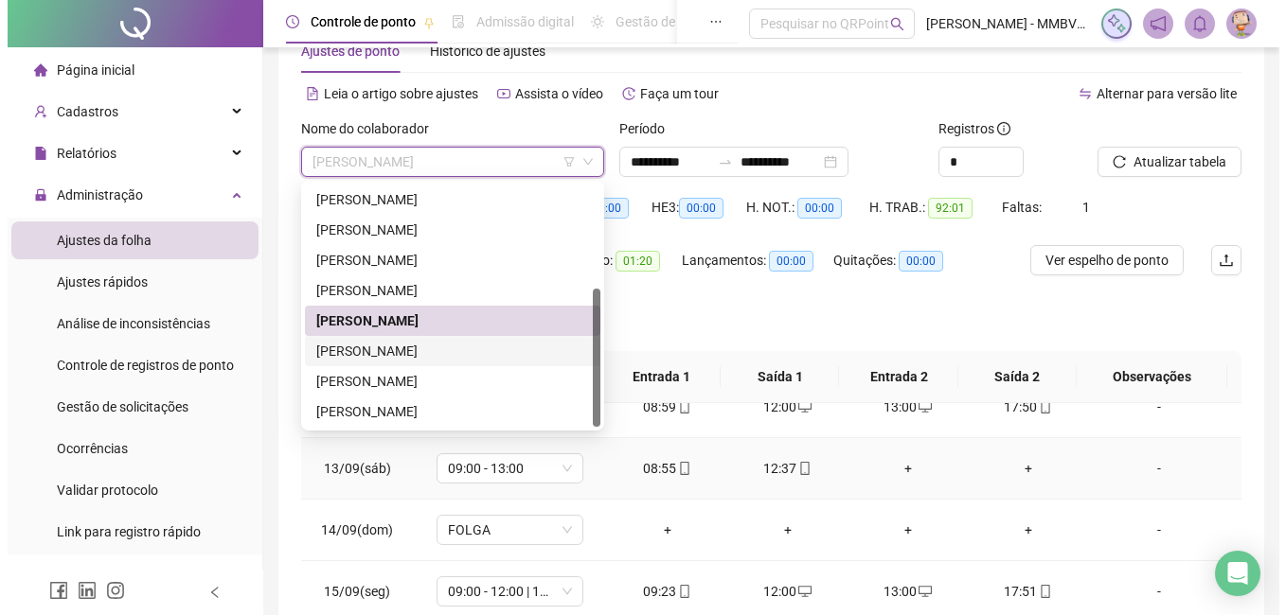
scroll to position [95, 0]
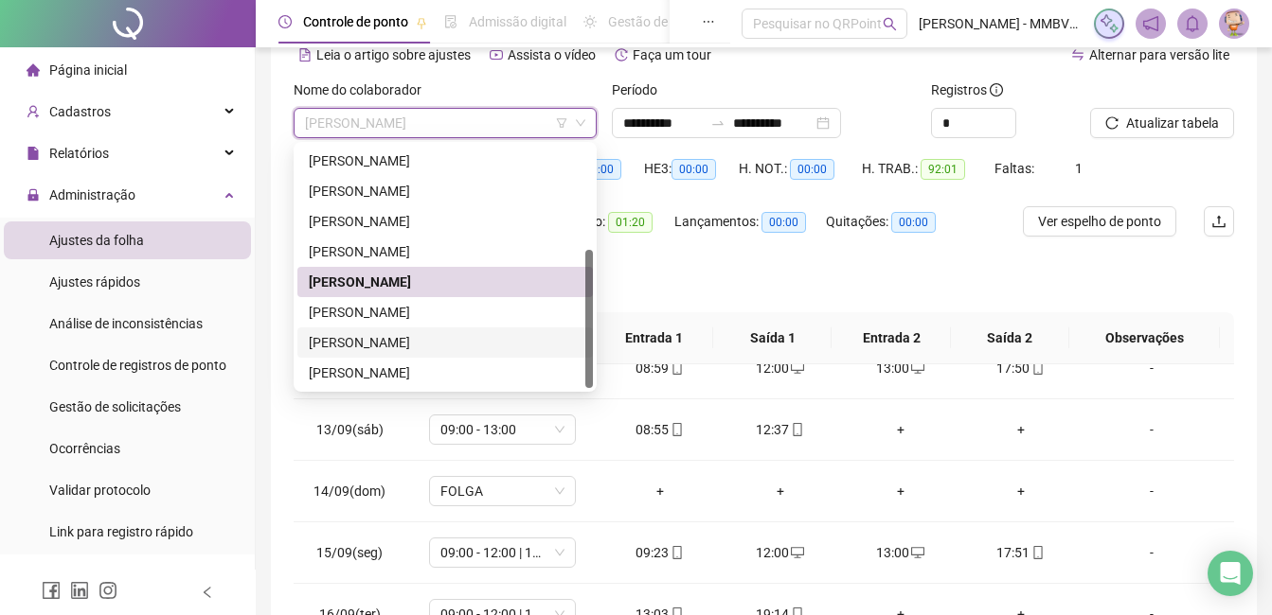
click at [454, 348] on div "[PERSON_NAME]" at bounding box center [445, 342] width 273 height 21
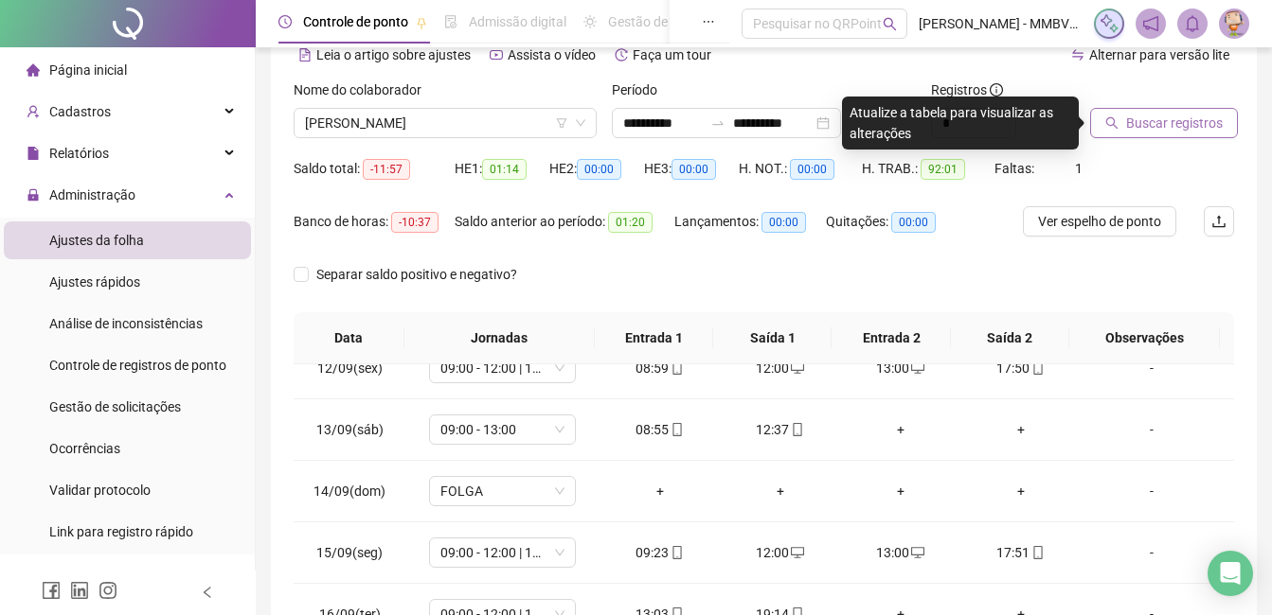
click at [1187, 130] on span "Buscar registros" at bounding box center [1174, 123] width 97 height 21
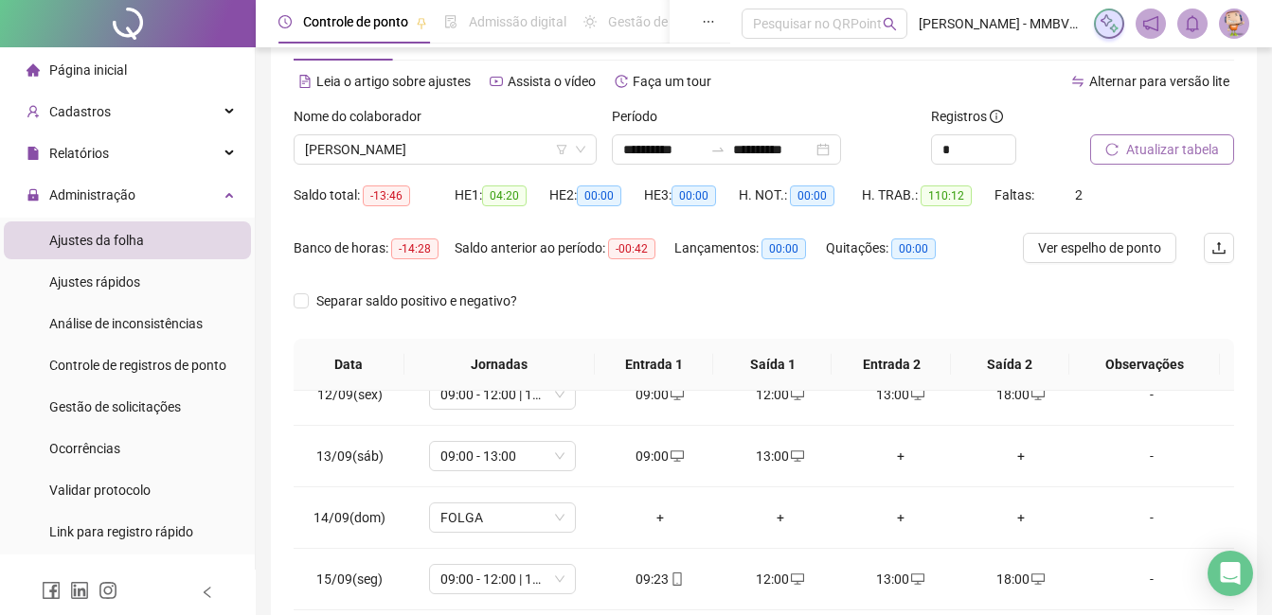
scroll to position [0, 0]
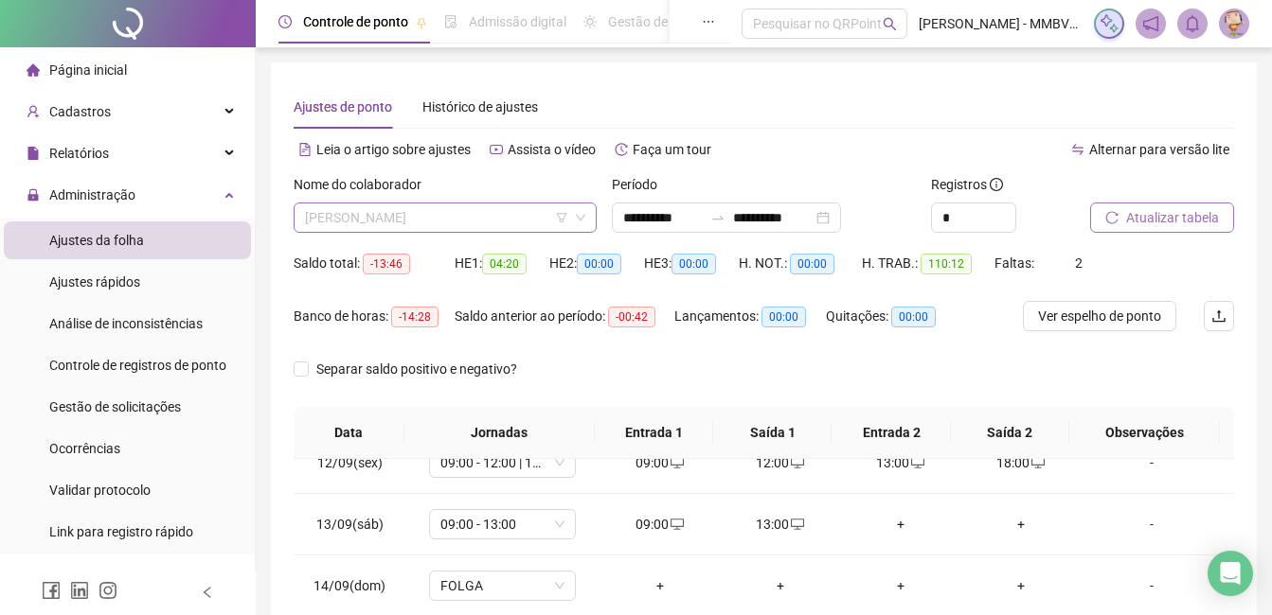
click at [514, 219] on span "[PERSON_NAME]" at bounding box center [445, 218] width 280 height 28
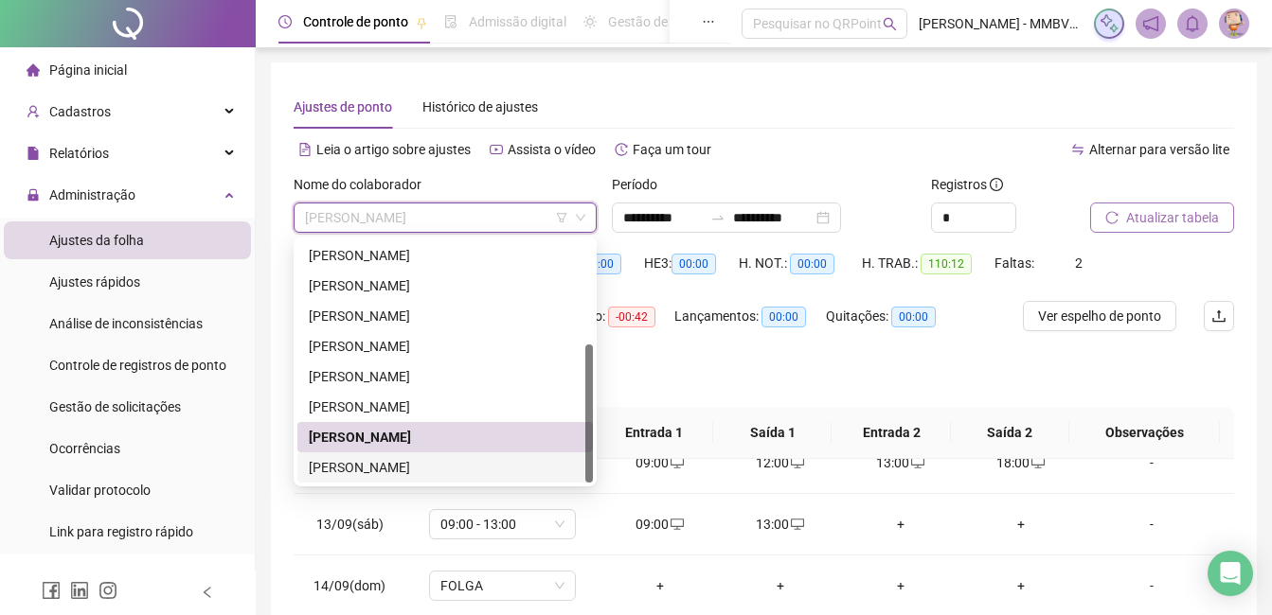
click at [418, 468] on div "[PERSON_NAME]" at bounding box center [445, 467] width 273 height 21
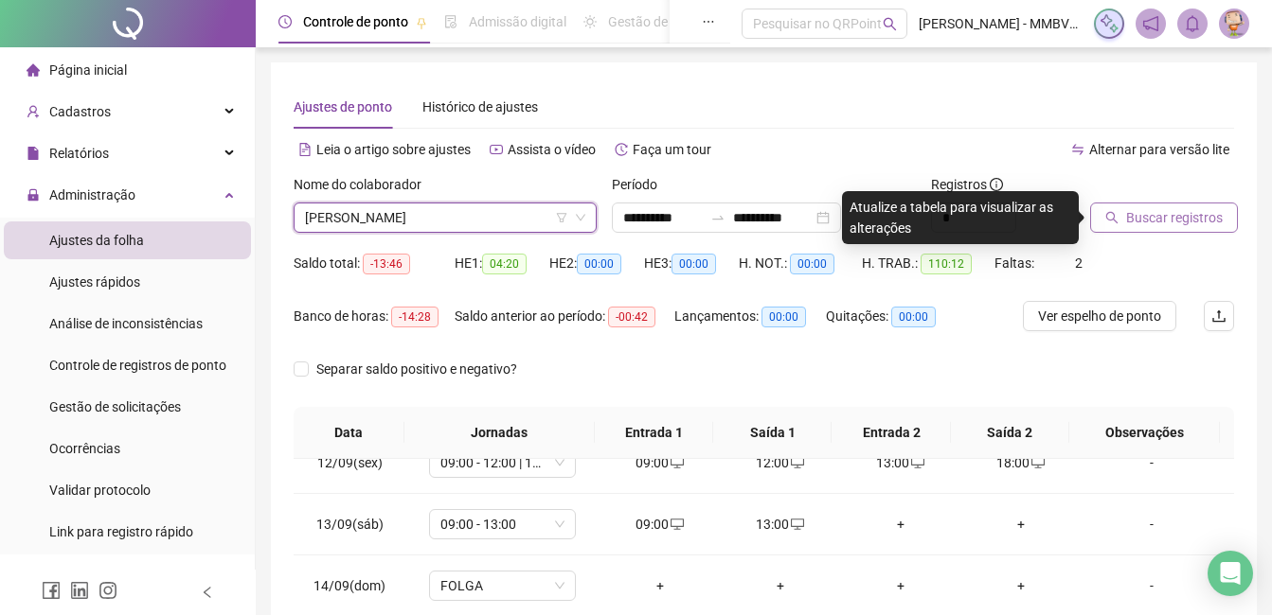
click at [1099, 220] on button "Buscar registros" at bounding box center [1164, 218] width 148 height 30
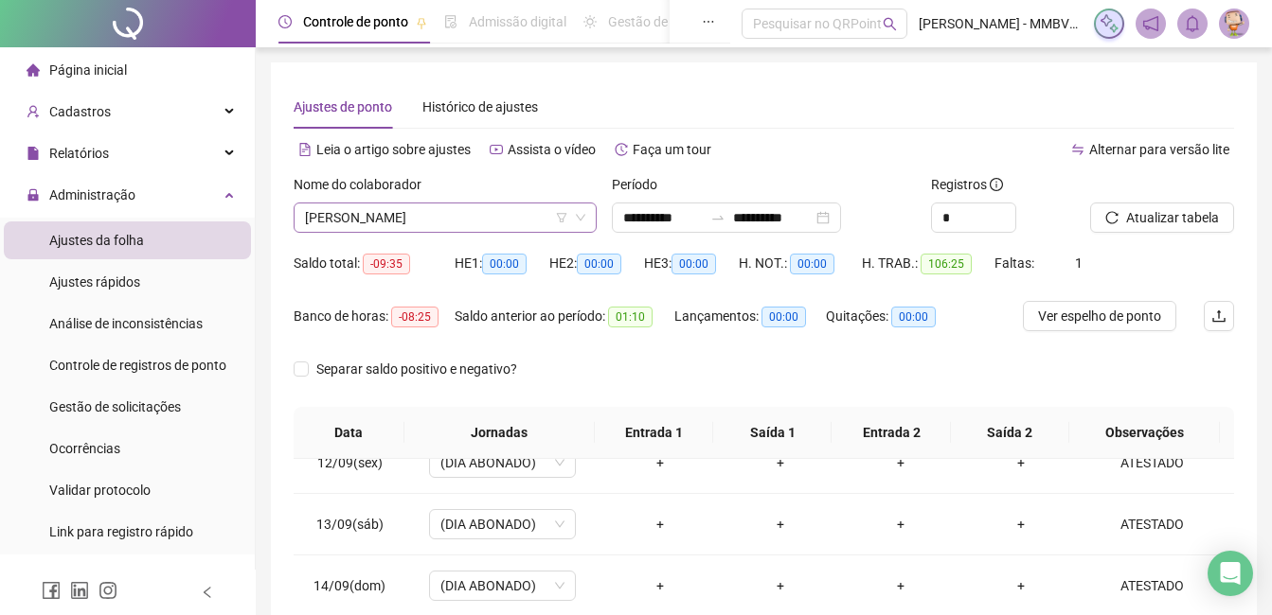
click at [522, 217] on span "[PERSON_NAME]" at bounding box center [445, 218] width 280 height 28
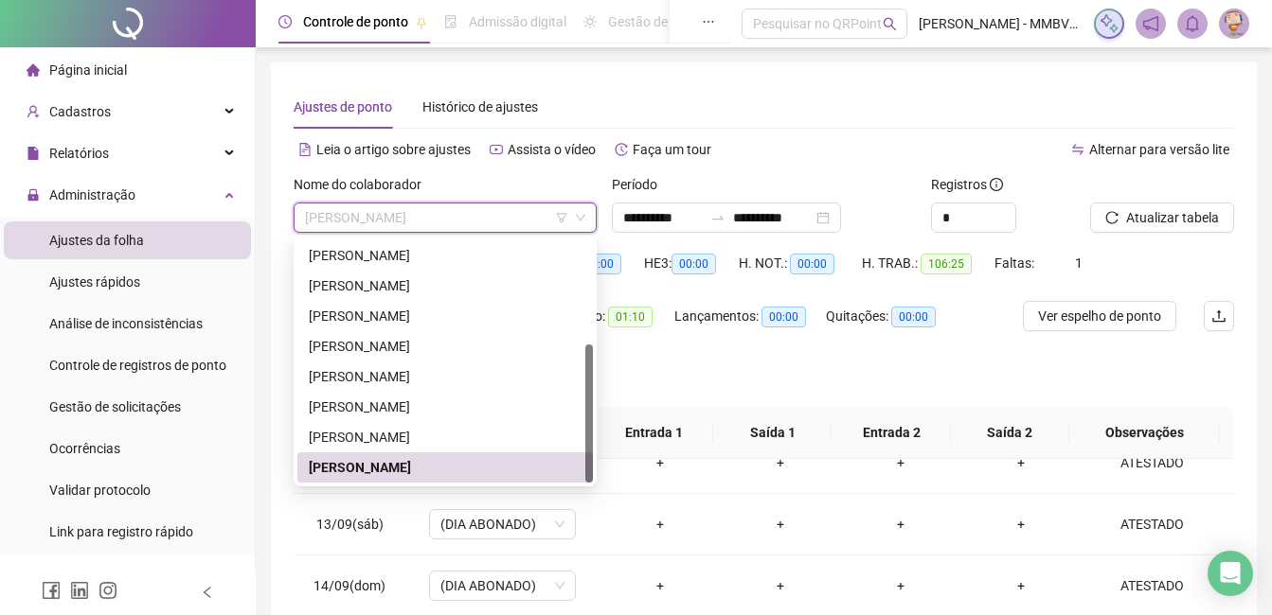
click at [144, 60] on li "Página inicial" at bounding box center [127, 70] width 247 height 38
